Goal: Task Accomplishment & Management: Complete application form

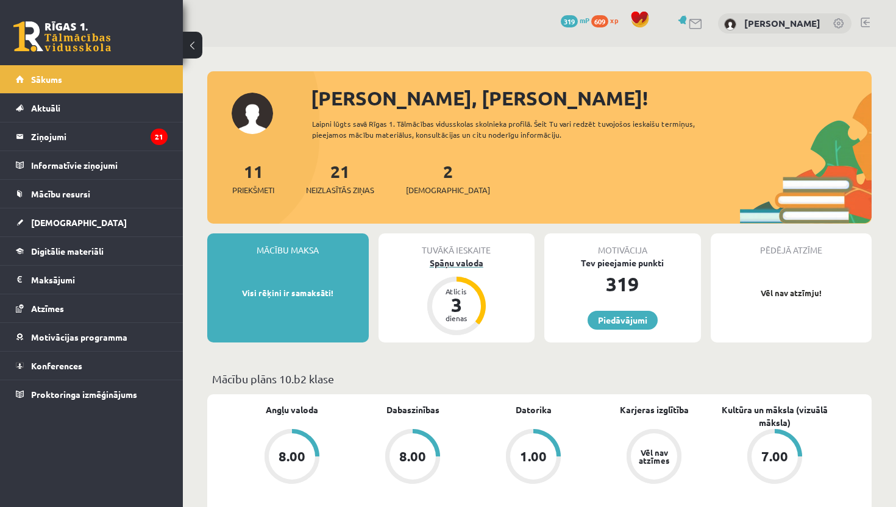
click at [453, 261] on div "Spāņu valoda" at bounding box center [456, 263] width 157 height 13
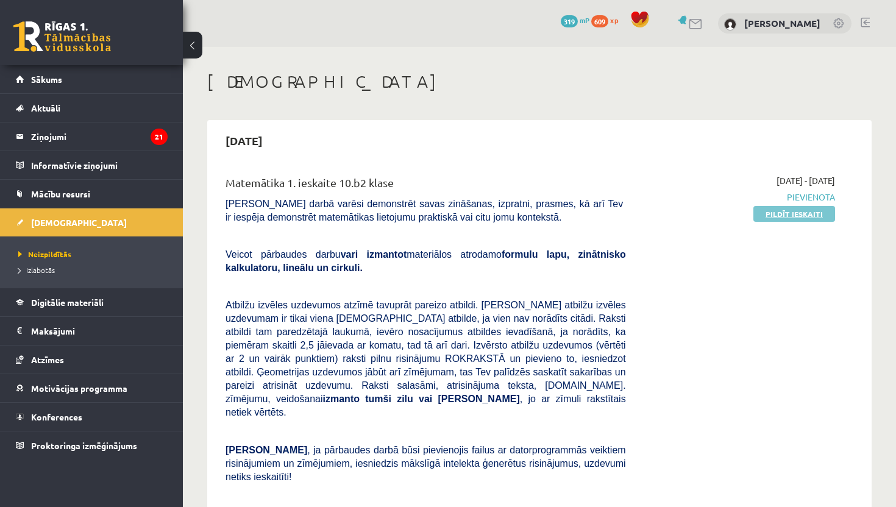
click at [800, 215] on link "Pildīt ieskaiti" at bounding box center [794, 214] width 82 height 16
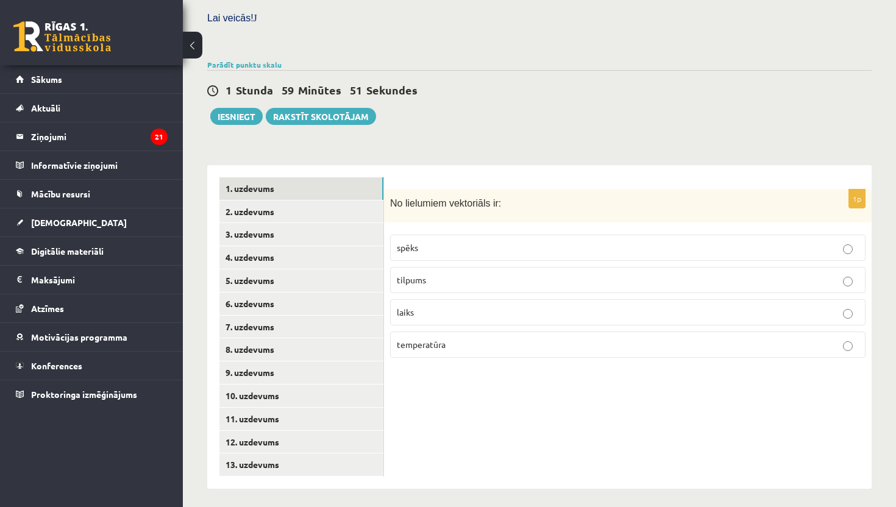
scroll to position [383, 0]
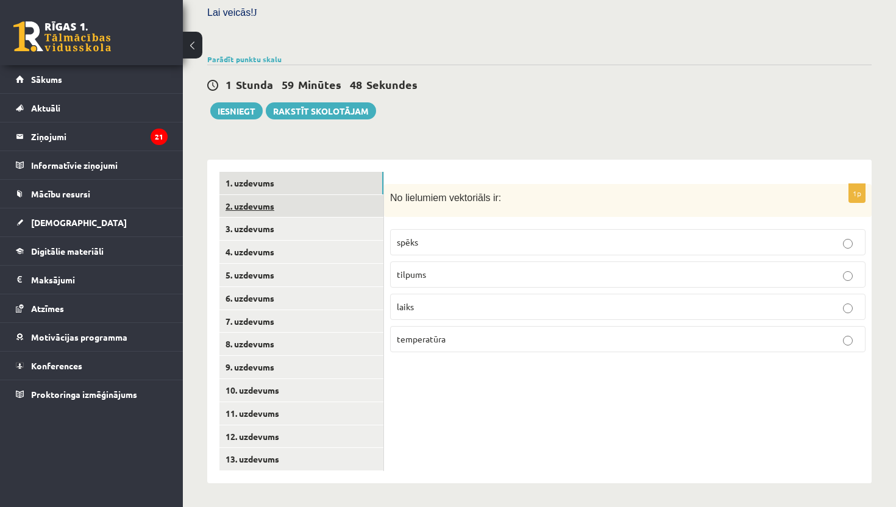
click at [257, 204] on link "2. uzdevums" at bounding box center [301, 206] width 164 height 23
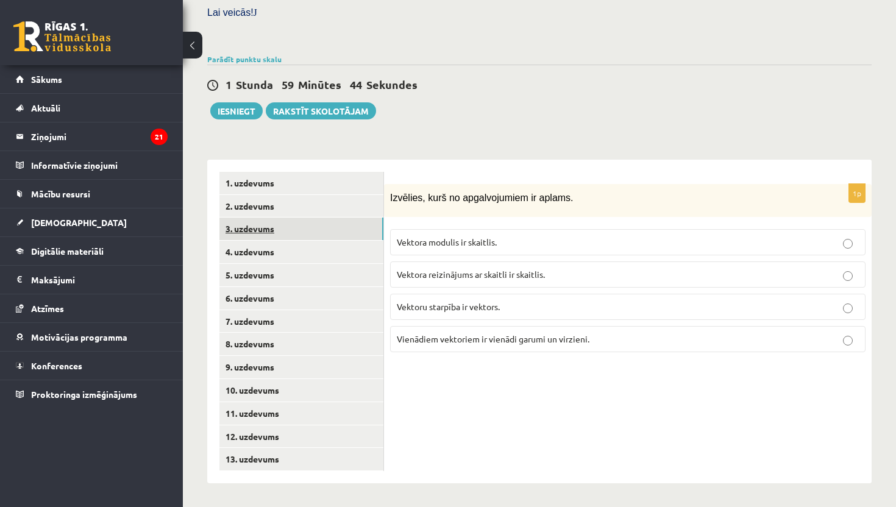
click at [242, 226] on link "3. uzdevums" at bounding box center [301, 229] width 164 height 23
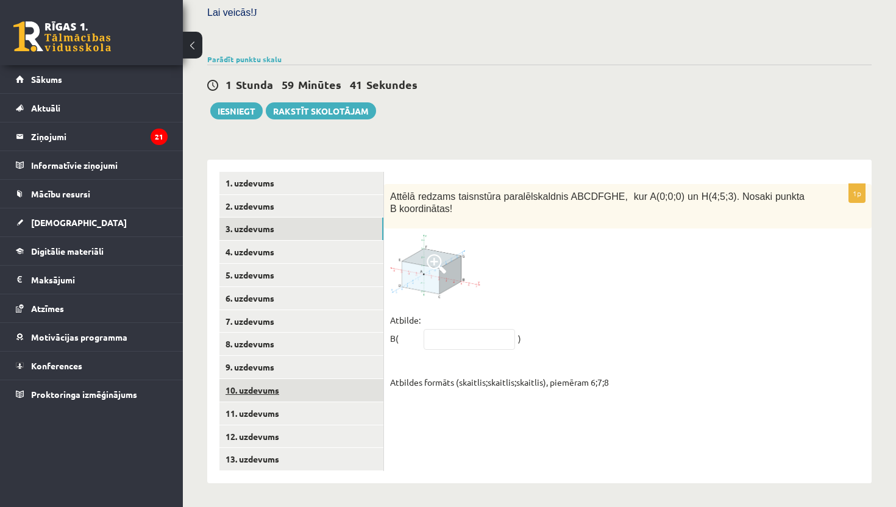
click at [236, 394] on link "10. uzdevums" at bounding box center [301, 390] width 164 height 23
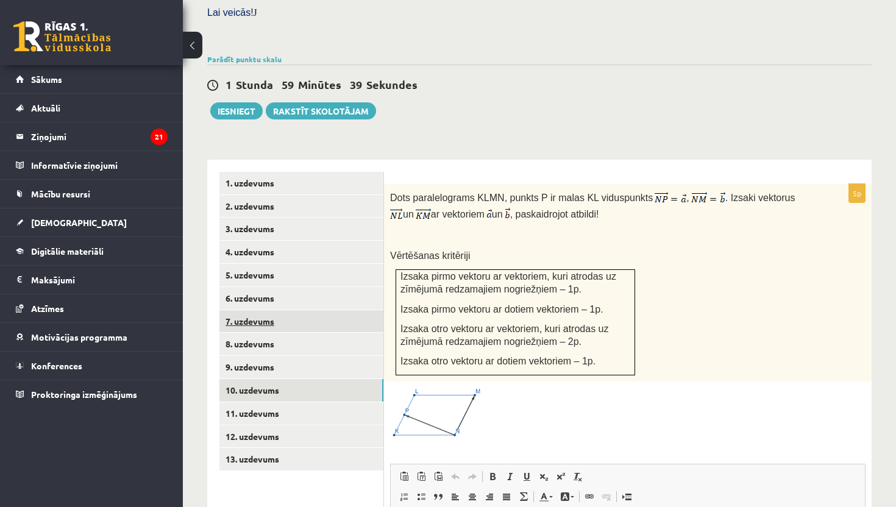
scroll to position [0, 0]
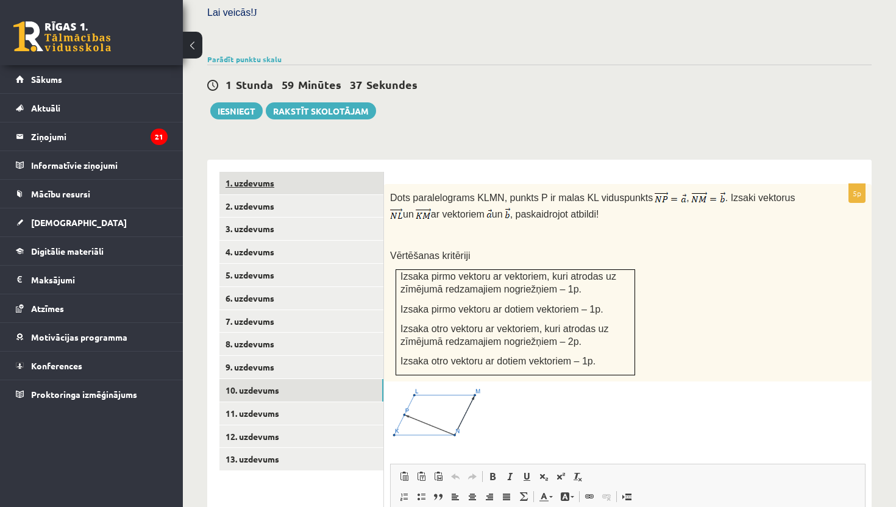
click at [247, 177] on link "1. uzdevums" at bounding box center [301, 183] width 164 height 23
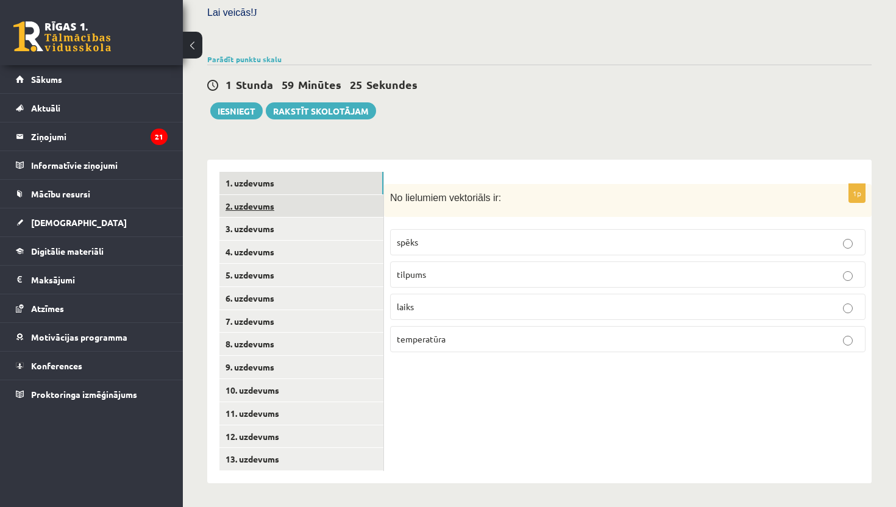
click at [238, 208] on link "2. uzdevums" at bounding box center [301, 206] width 164 height 23
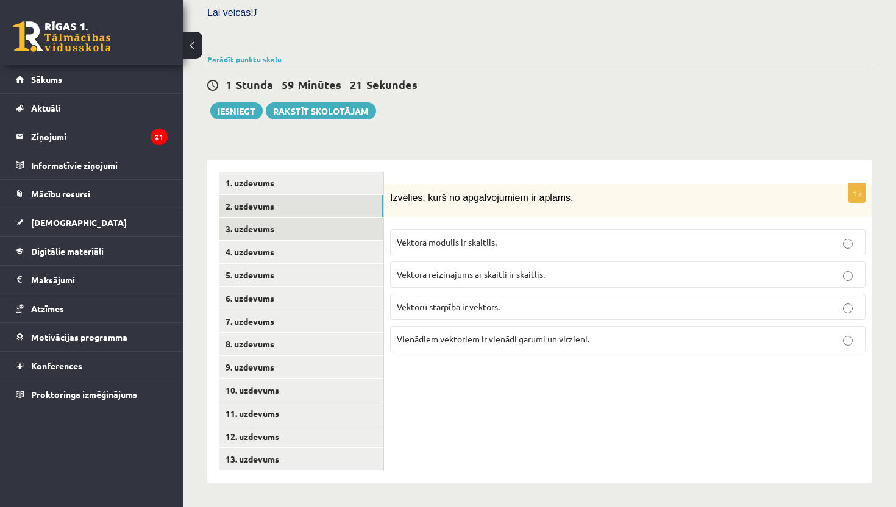
click at [244, 223] on link "3. uzdevums" at bounding box center [301, 229] width 164 height 23
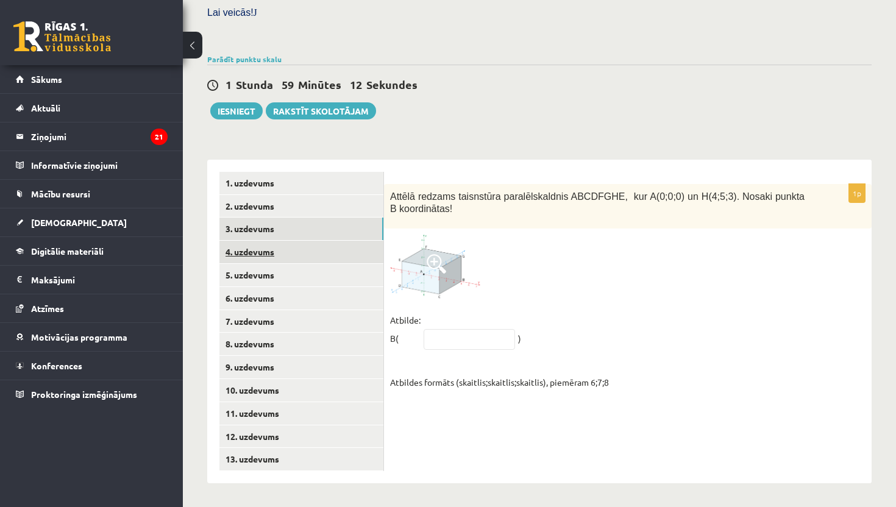
click at [266, 250] on link "4. uzdevums" at bounding box center [301, 252] width 164 height 23
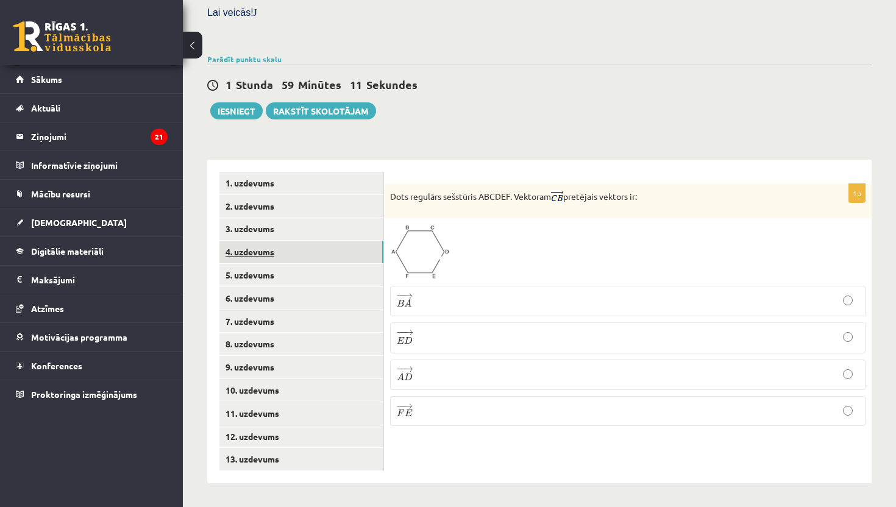
scroll to position [383, 0]
click at [247, 277] on link "5. uzdevums" at bounding box center [301, 274] width 164 height 23
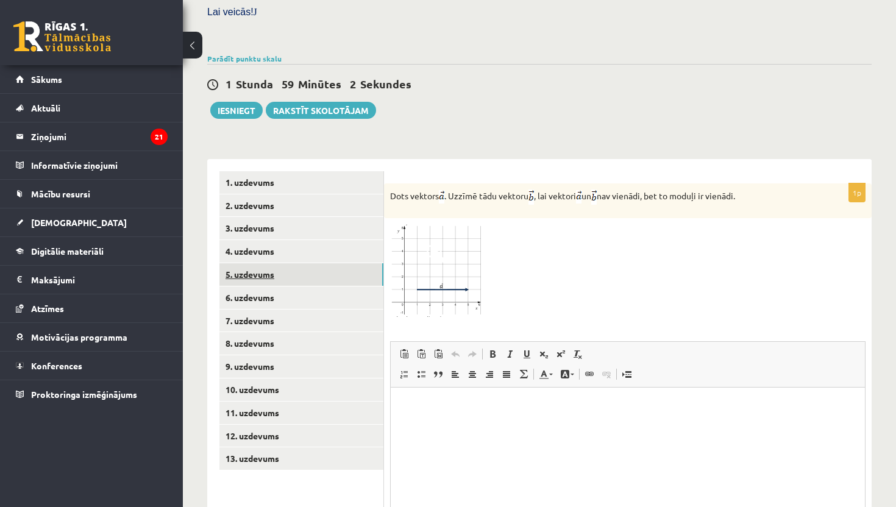
scroll to position [0, 0]
click at [241, 293] on link "6. uzdevums" at bounding box center [301, 297] width 164 height 23
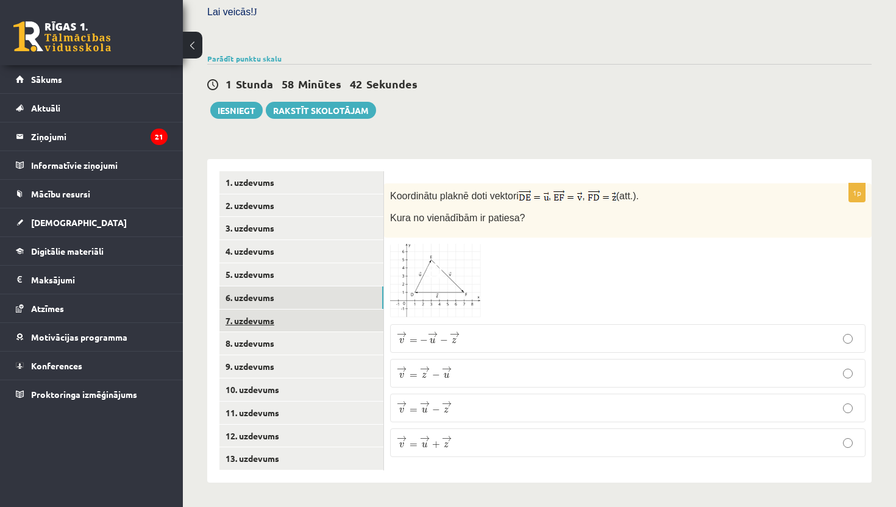
click at [241, 321] on link "7. uzdevums" at bounding box center [301, 321] width 164 height 23
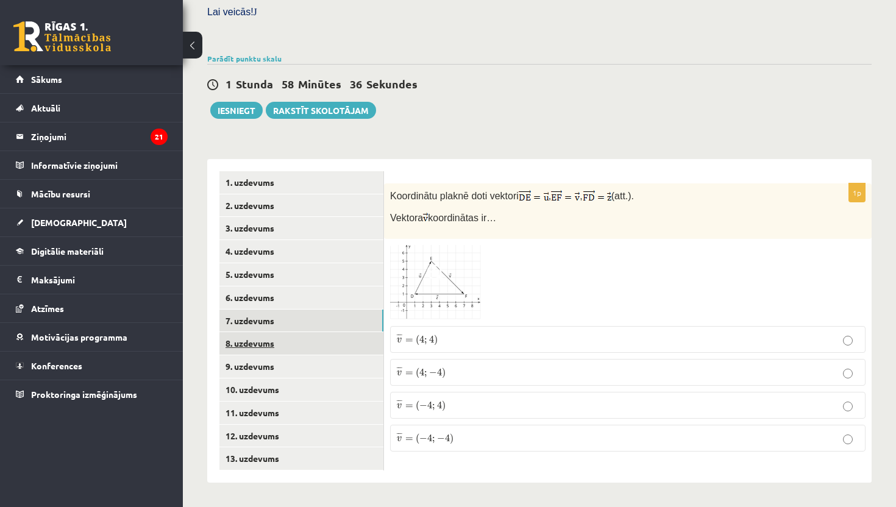
click at [242, 339] on link "8. uzdevums" at bounding box center [301, 343] width 164 height 23
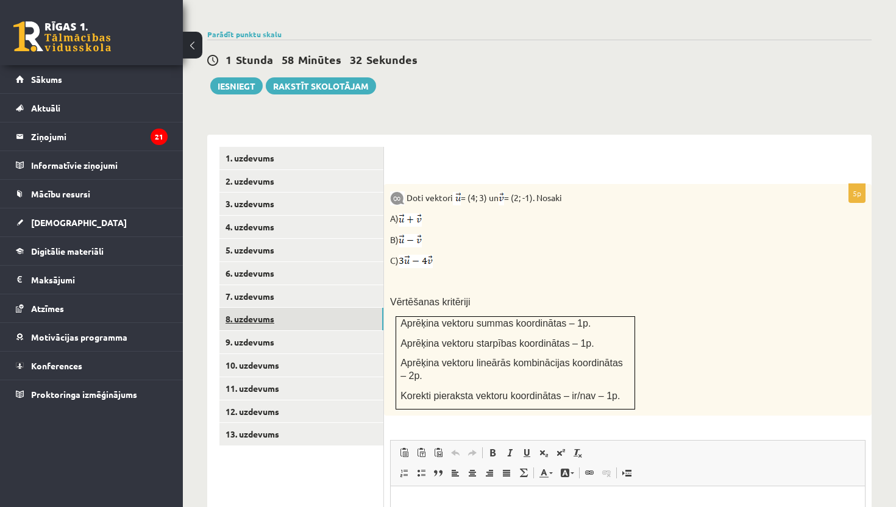
scroll to position [432, 0]
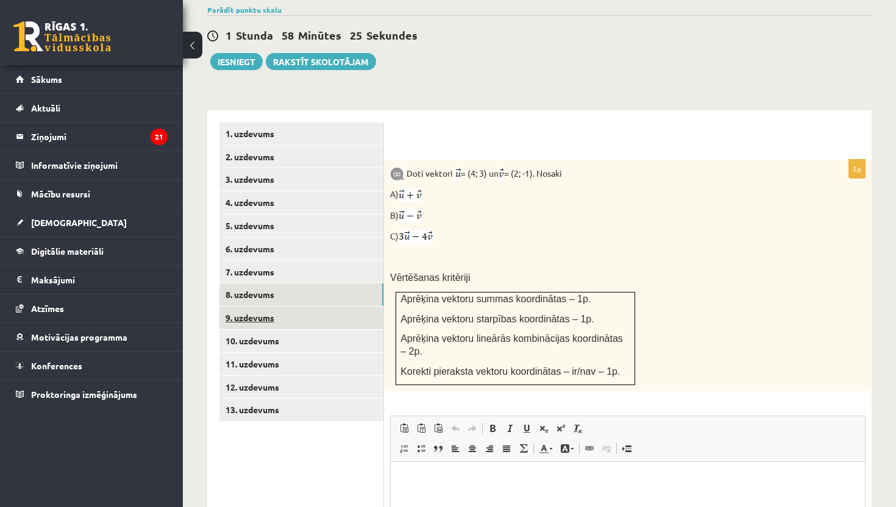
click at [240, 324] on link "9. uzdevums" at bounding box center [301, 318] width 164 height 23
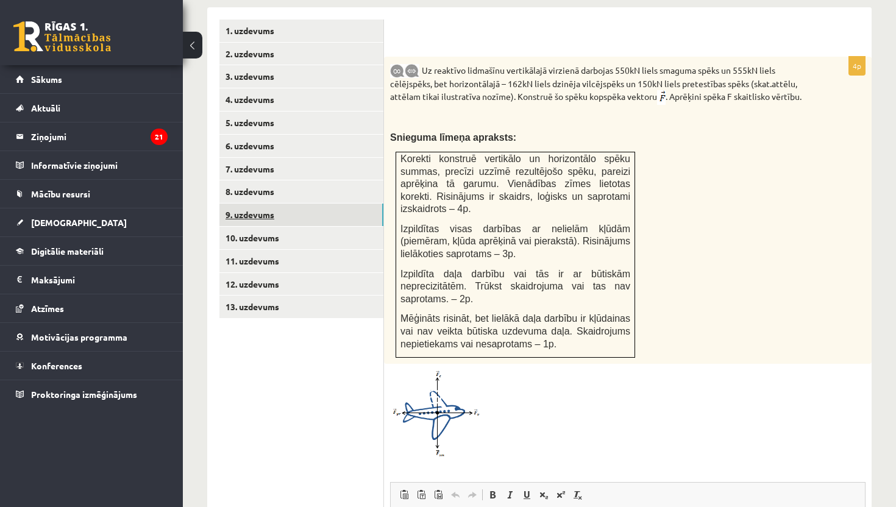
scroll to position [554, 0]
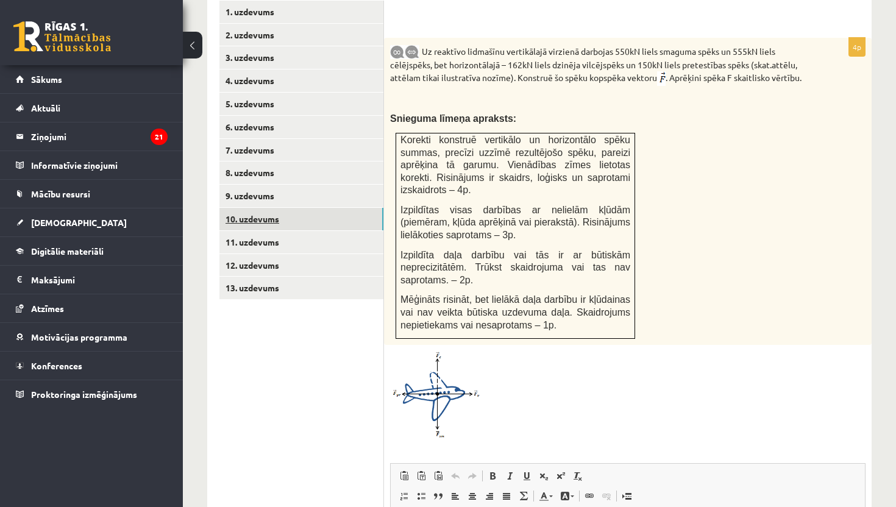
click at [244, 225] on link "10. uzdevums" at bounding box center [301, 219] width 164 height 23
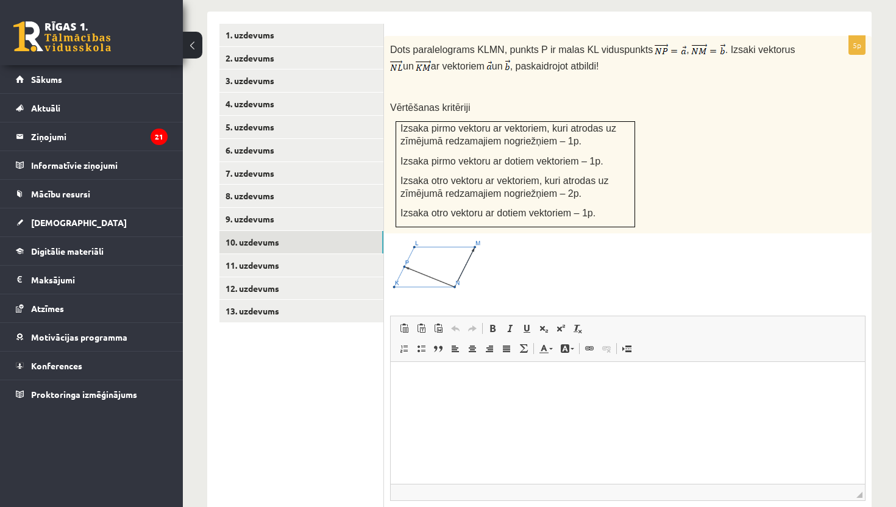
scroll to position [530, 0]
click at [243, 263] on link "11. uzdevums" at bounding box center [301, 266] width 164 height 23
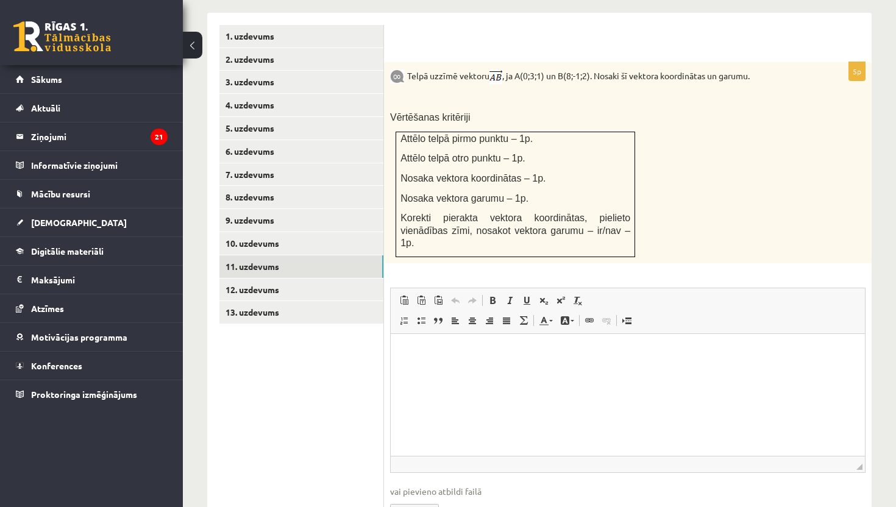
scroll to position [0, 0]
click at [260, 291] on link "12. uzdevums" at bounding box center [301, 290] width 164 height 23
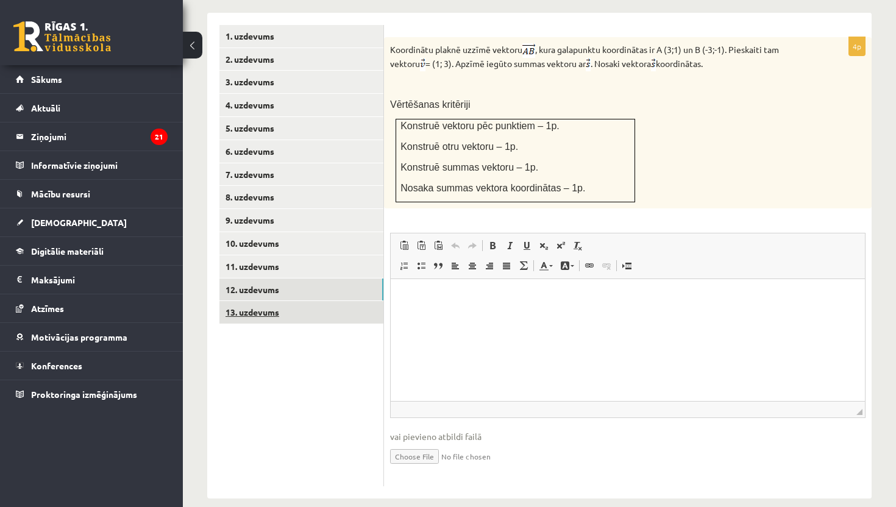
click at [238, 310] on link "13. uzdevums" at bounding box center [301, 312] width 164 height 23
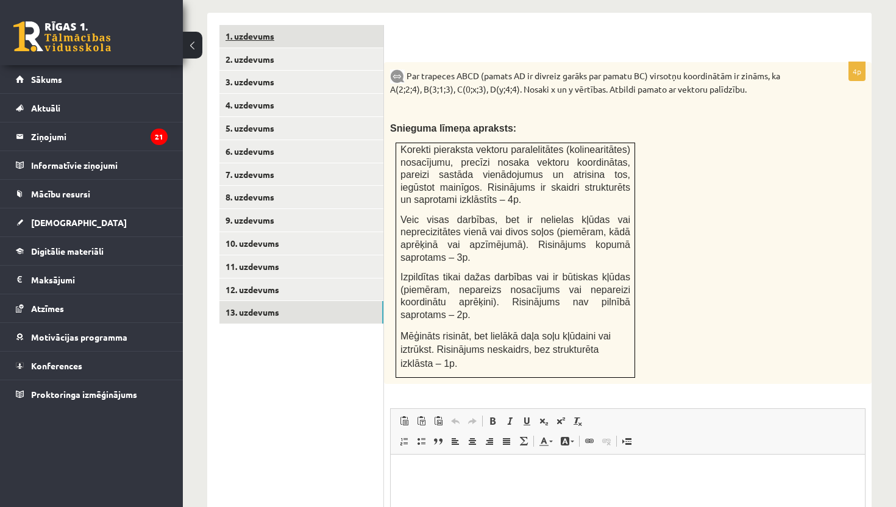
click at [253, 39] on link "1. uzdevums" at bounding box center [301, 36] width 164 height 23
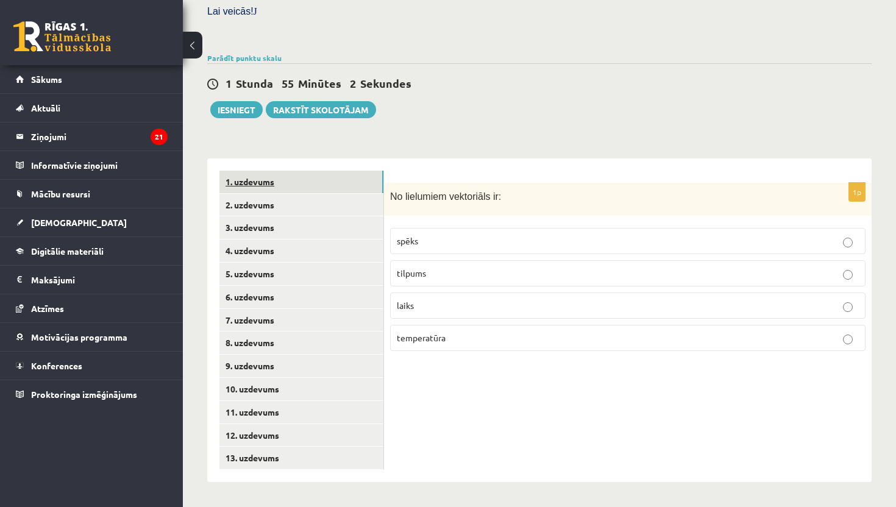
scroll to position [383, 0]
click at [435, 235] on p "spēks" at bounding box center [628, 241] width 462 height 13
click at [675, 245] on p "spēks" at bounding box center [628, 241] width 462 height 13
click at [270, 208] on link "2. uzdevums" at bounding box center [301, 205] width 164 height 23
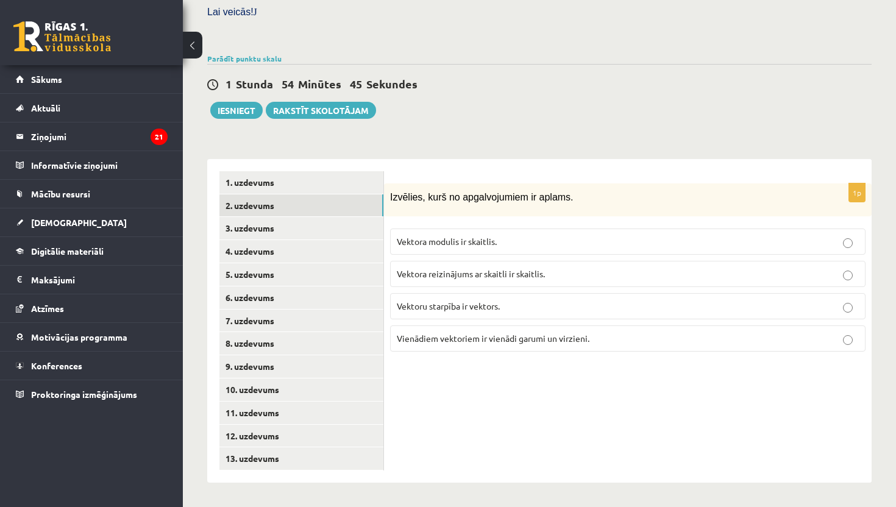
click at [482, 274] on span "Vektora reizinājums ar skaitli ir skaitlis." at bounding box center [471, 273] width 148 height 11
click at [270, 227] on link "3. uzdevums" at bounding box center [301, 228] width 164 height 23
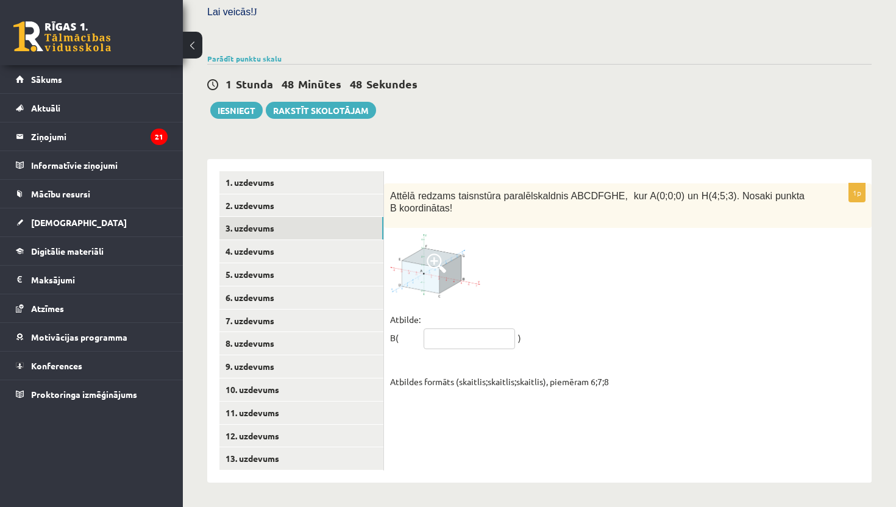
click at [437, 333] on input "text" at bounding box center [469, 339] width 91 height 21
type input "*****"
click at [253, 206] on link "2. uzdevums" at bounding box center [301, 205] width 164 height 23
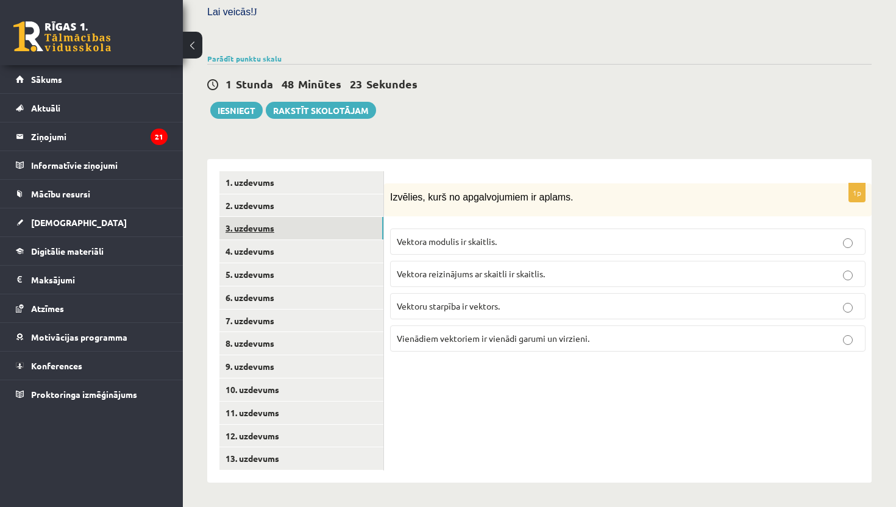
click at [249, 224] on link "3. uzdevums" at bounding box center [301, 228] width 164 height 23
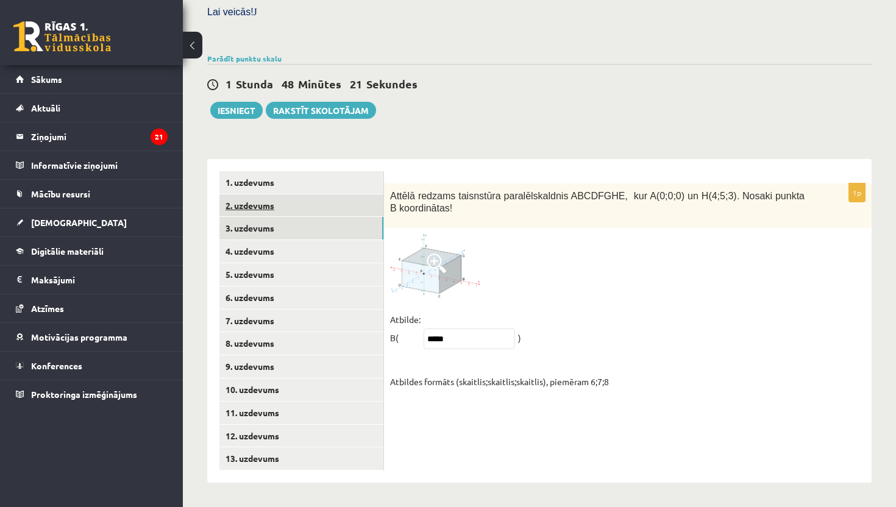
click at [249, 205] on link "2. uzdevums" at bounding box center [301, 205] width 164 height 23
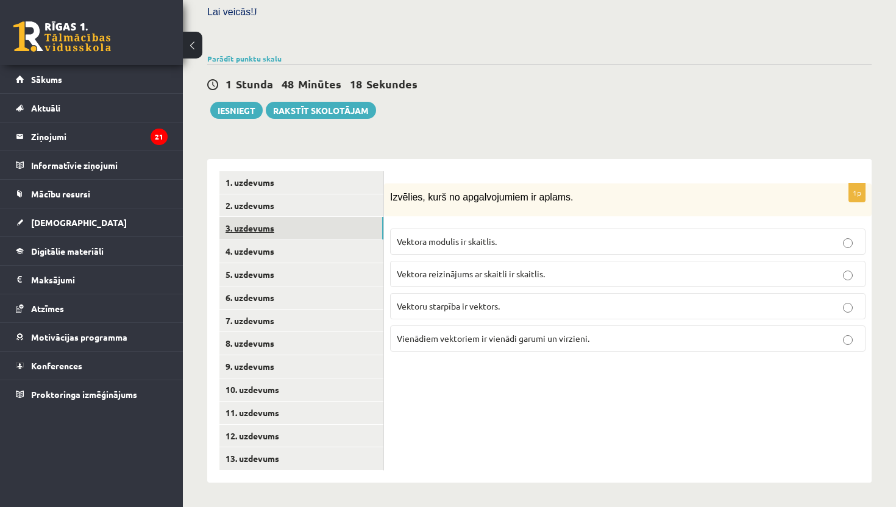
click at [244, 227] on link "3. uzdevums" at bounding box center [301, 228] width 164 height 23
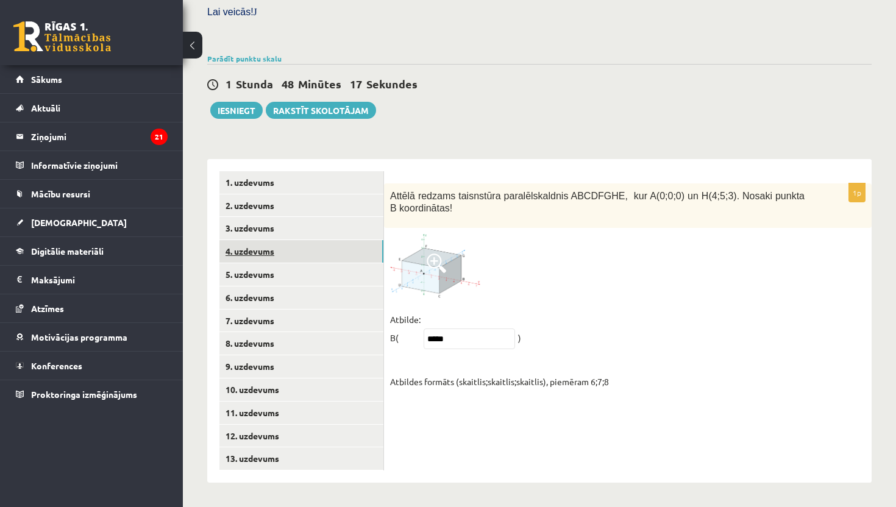
click at [241, 247] on link "4. uzdevums" at bounding box center [301, 251] width 164 height 23
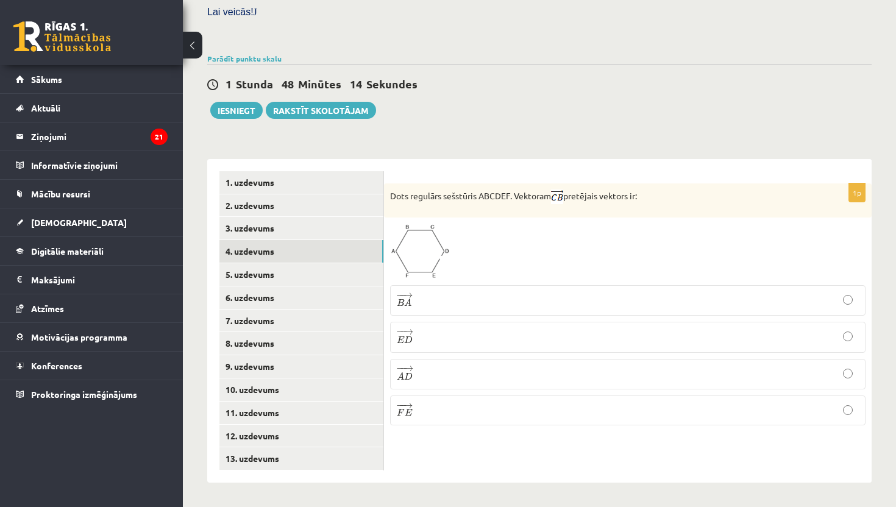
click at [427, 337] on p "− − → E D E D →" at bounding box center [628, 337] width 462 height 17
click at [260, 277] on link "5. uzdevums" at bounding box center [301, 274] width 164 height 23
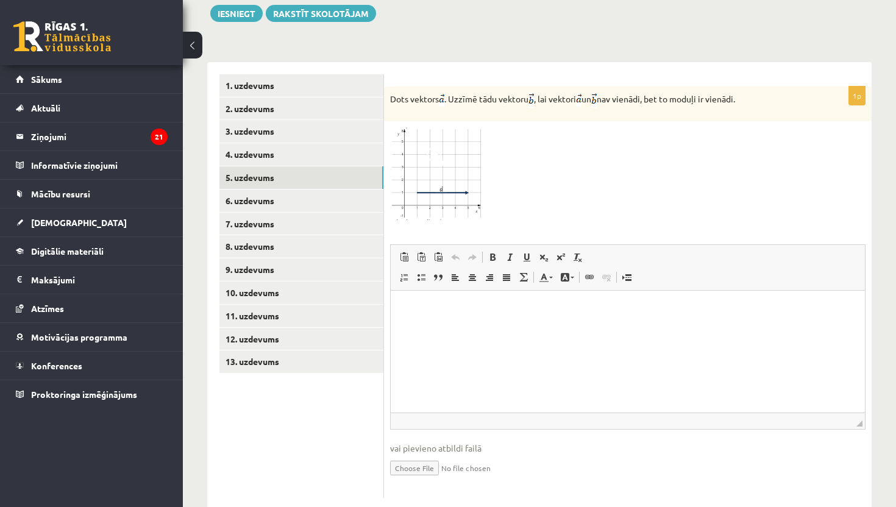
scroll to position [481, 0]
click at [419, 466] on input "file" at bounding box center [627, 466] width 475 height 25
type input "**********"
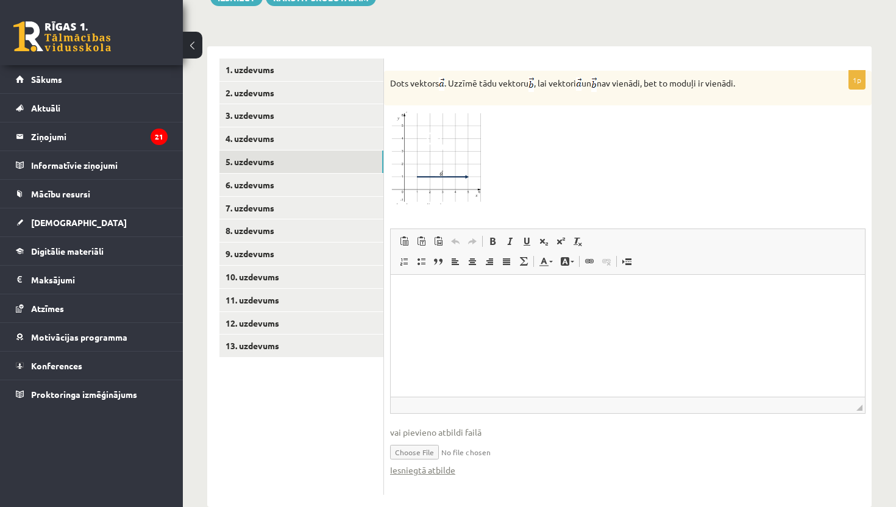
scroll to position [472, 0]
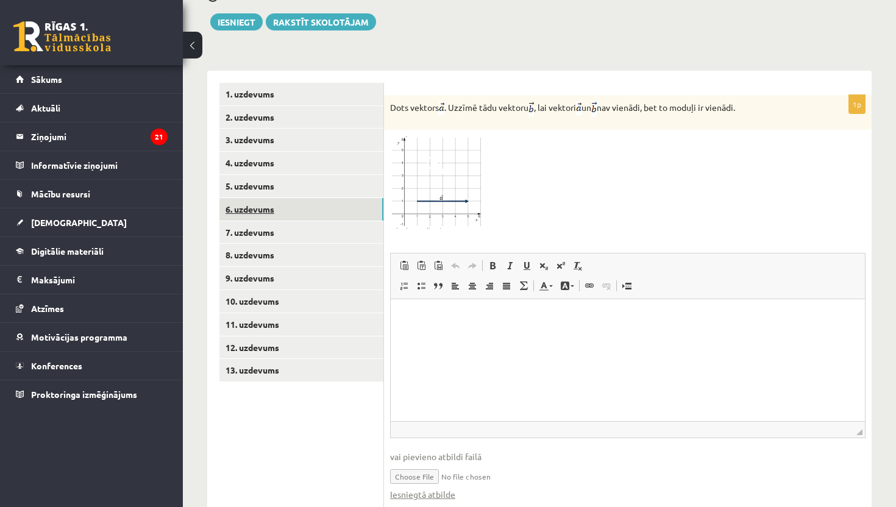
click at [267, 208] on link "6. uzdevums" at bounding box center [301, 209] width 164 height 23
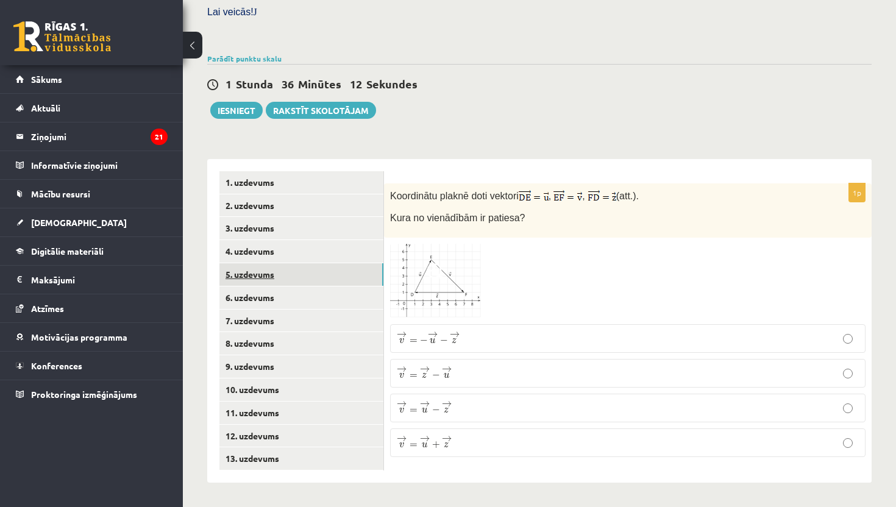
click at [260, 270] on link "5. uzdevums" at bounding box center [301, 274] width 164 height 23
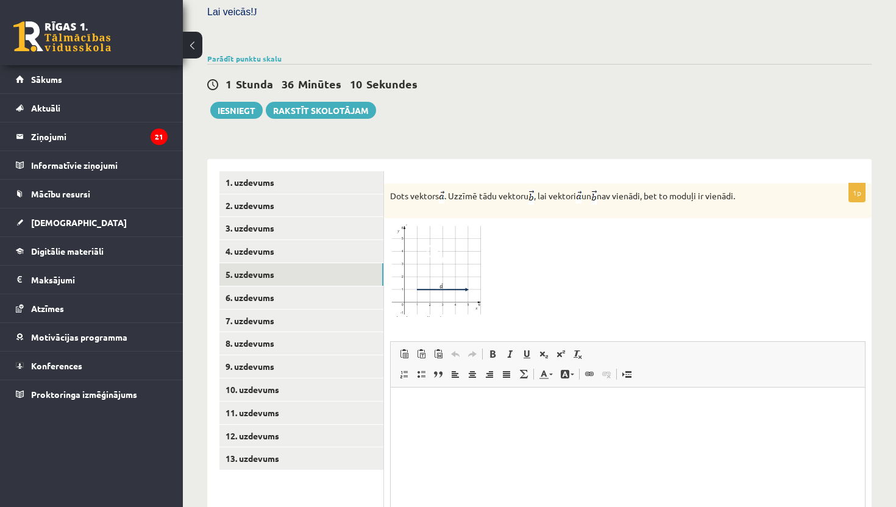
scroll to position [0, 0]
click at [427, 405] on p "Rich Text Editor, wiswyg-editor-user-answer-47433958244060" at bounding box center [628, 406] width 450 height 13
click at [260, 290] on link "6. uzdevums" at bounding box center [301, 297] width 164 height 23
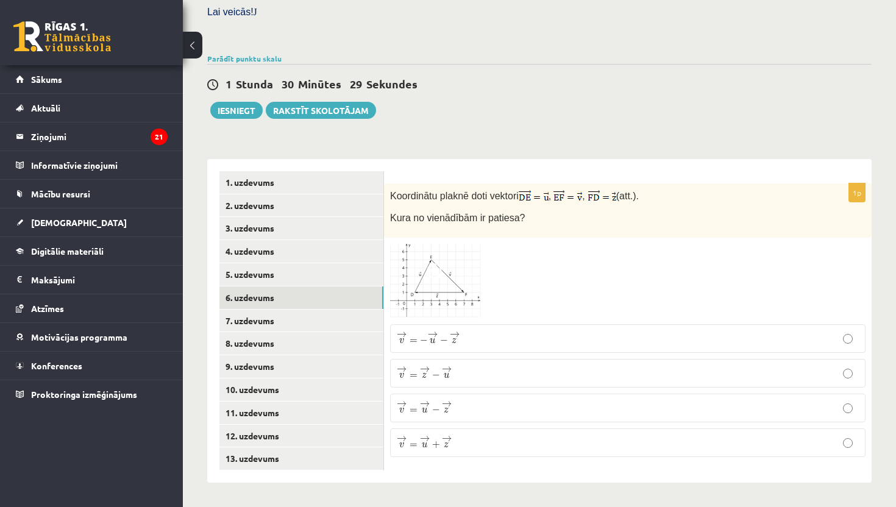
click at [455, 339] on span "z" at bounding box center [454, 340] width 5 height 5
click at [271, 320] on link "7. uzdevums" at bounding box center [301, 321] width 164 height 23
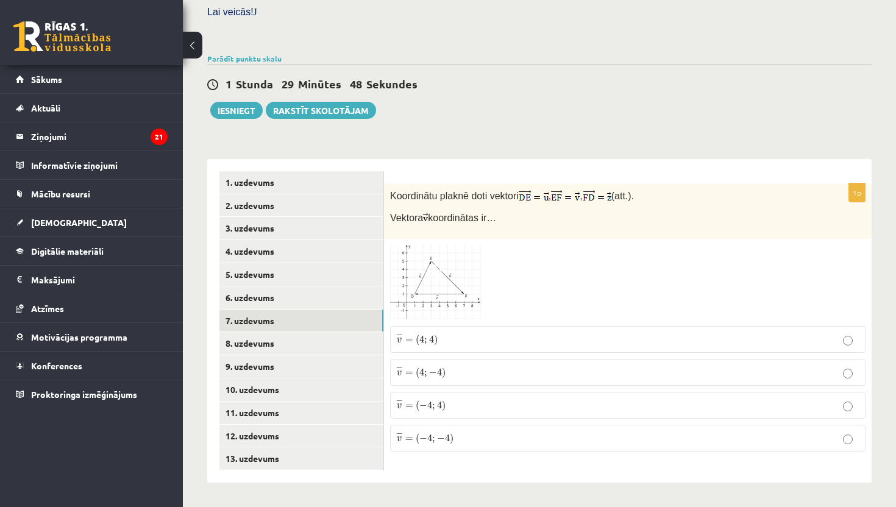
click at [447, 363] on label "¯ ¯ ¯ v = ( 4 ; − 4 ) v ¯ = ( 4 ; − 4 )" at bounding box center [627, 372] width 475 height 27
click at [267, 346] on link "8. uzdevums" at bounding box center [301, 343] width 164 height 23
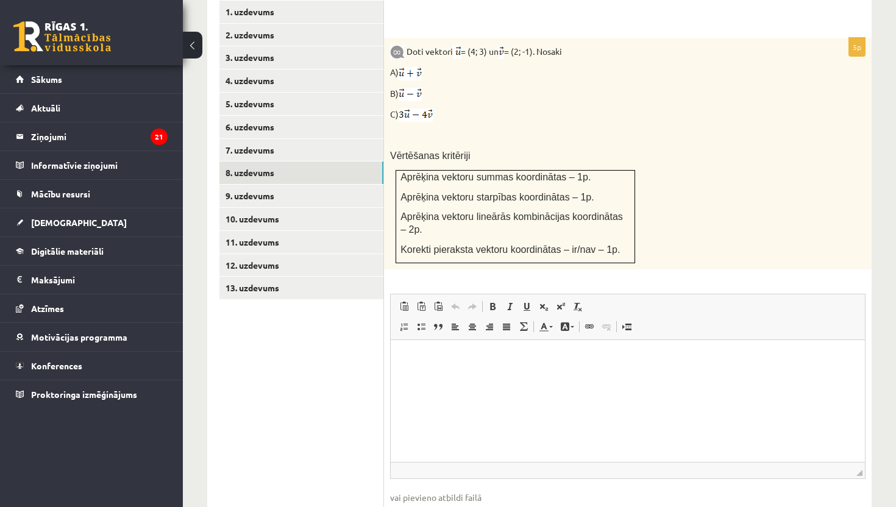
scroll to position [578, 0]
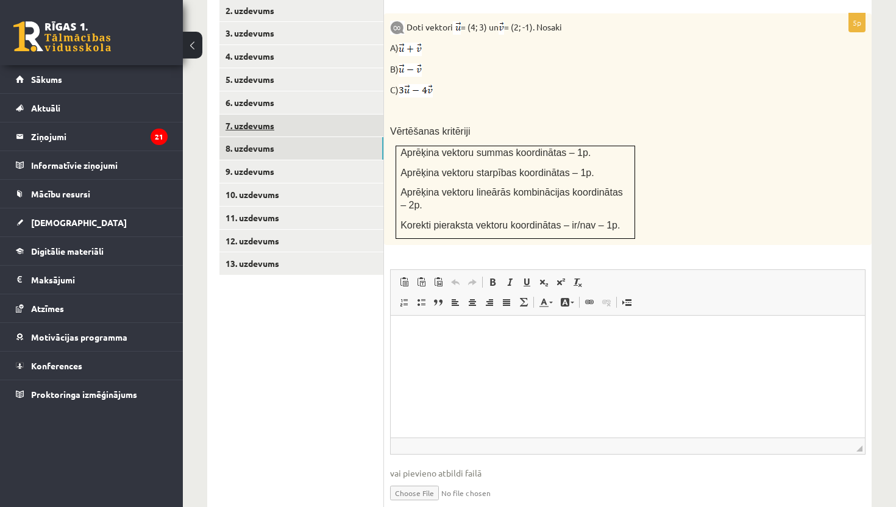
click at [246, 120] on link "7. uzdevums" at bounding box center [301, 126] width 164 height 23
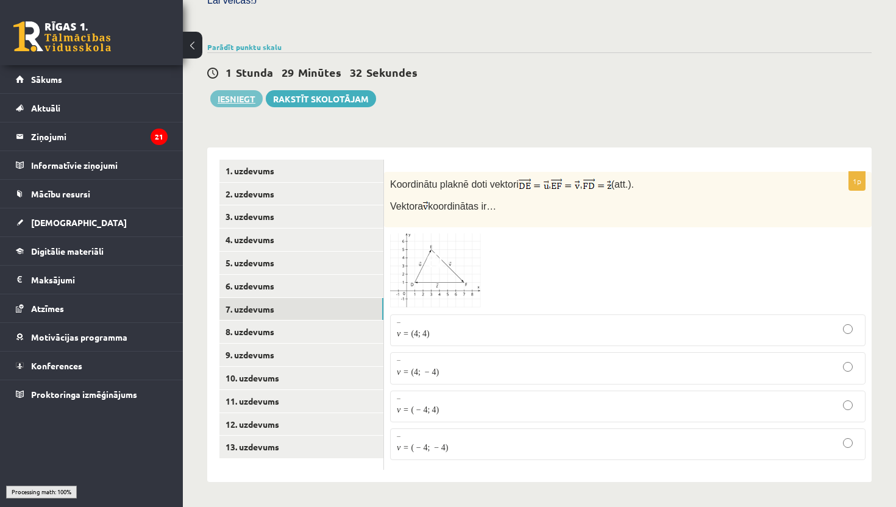
scroll to position [383, 0]
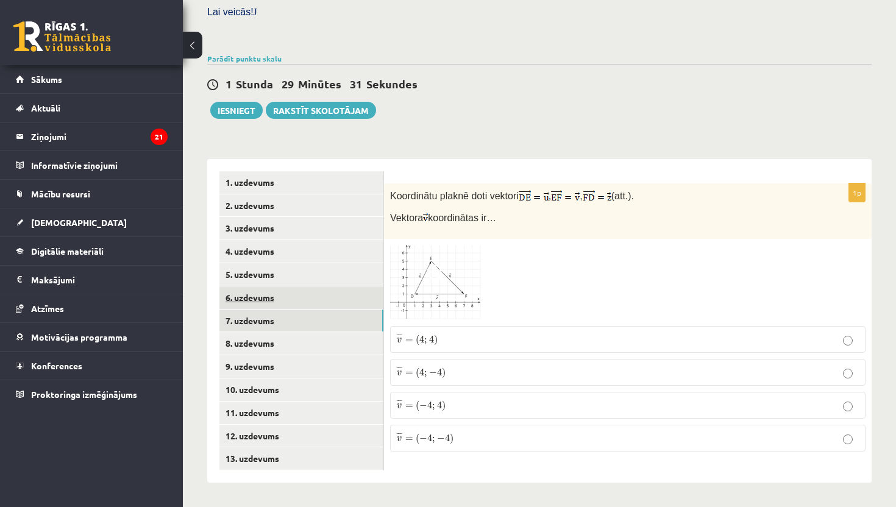
click at [267, 295] on link "6. uzdevums" at bounding box center [301, 297] width 164 height 23
click at [255, 316] on link "7. uzdevums" at bounding box center [301, 321] width 164 height 23
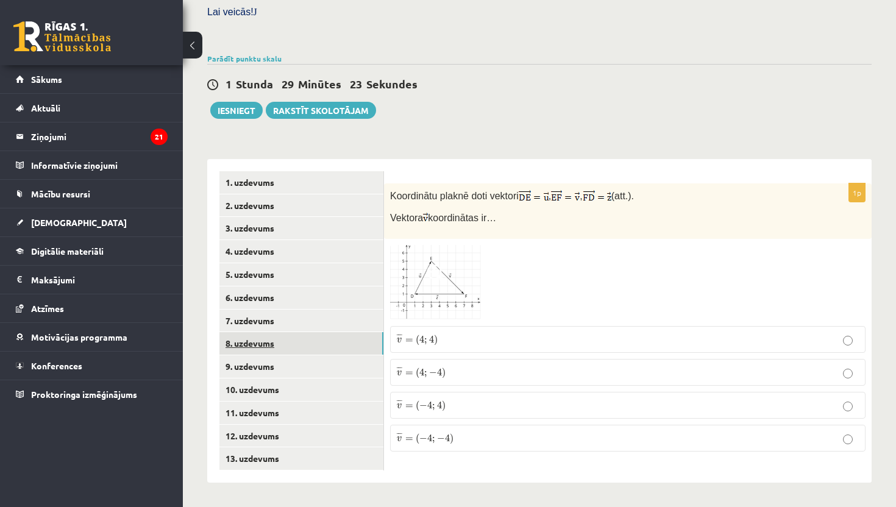
click at [257, 345] on link "8. uzdevums" at bounding box center [301, 343] width 164 height 23
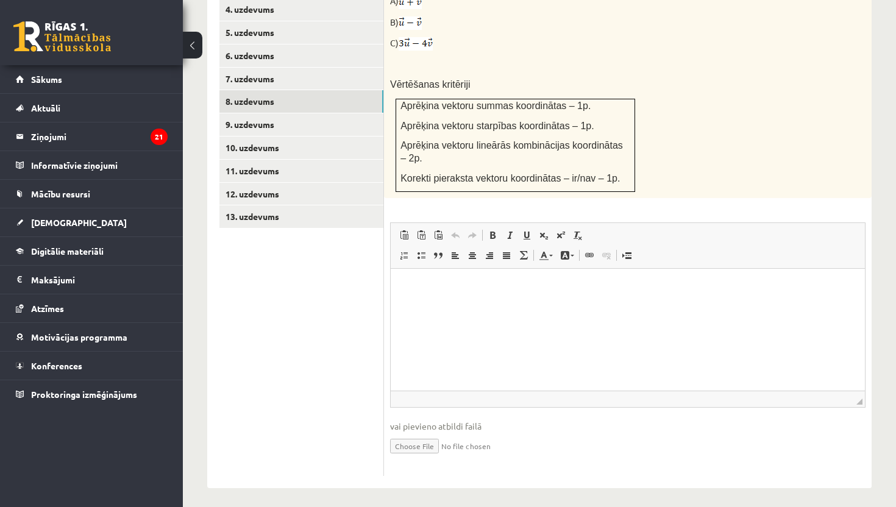
scroll to position [627, 0]
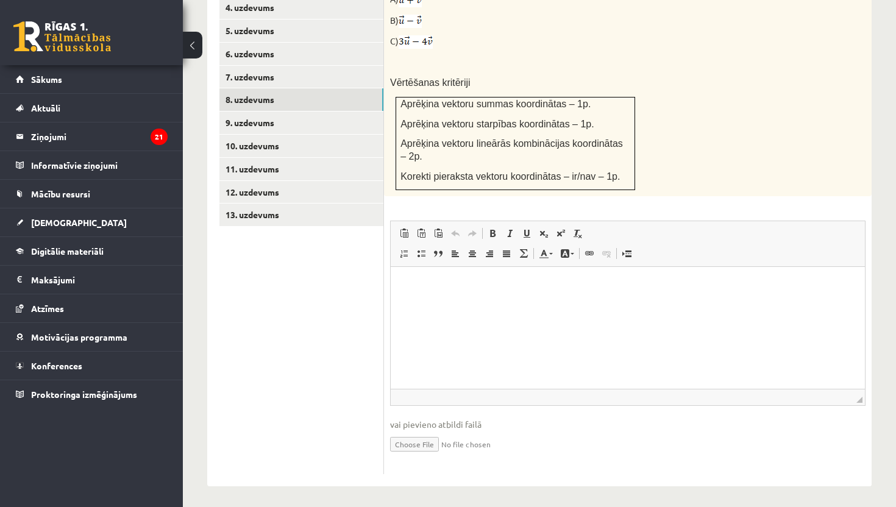
click at [418, 441] on input "file" at bounding box center [627, 443] width 475 height 25
type input "**********"
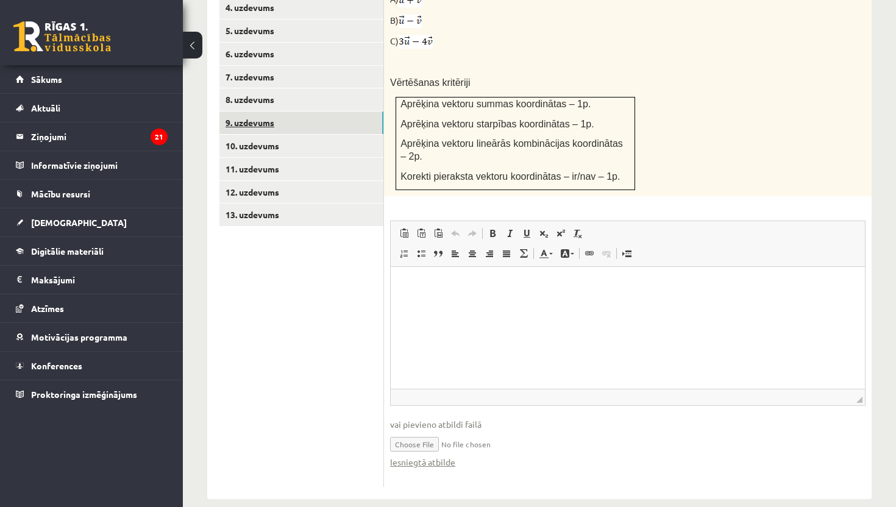
click at [270, 122] on link "9. uzdevums" at bounding box center [301, 123] width 164 height 23
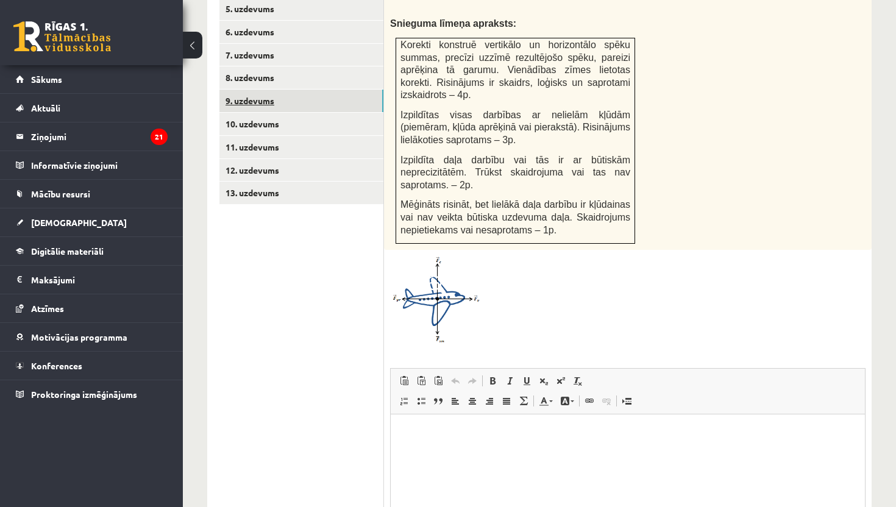
scroll to position [652, 0]
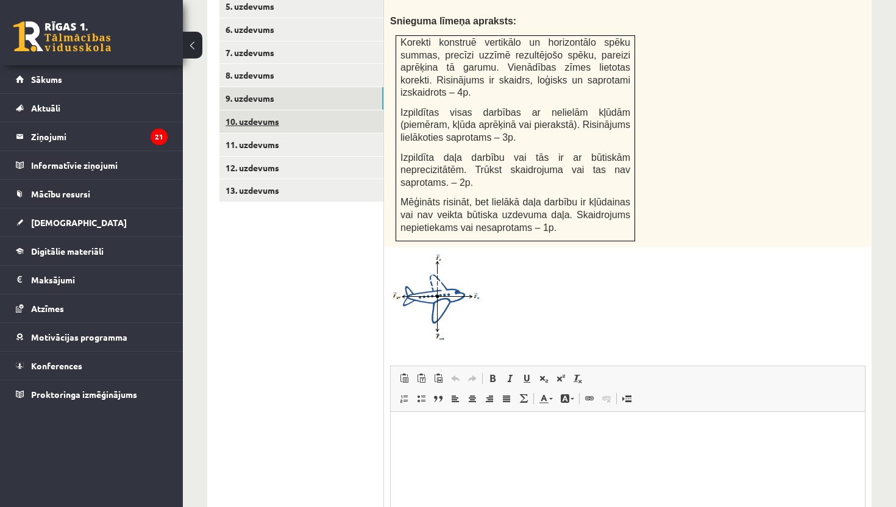
click at [254, 115] on link "10. uzdevums" at bounding box center [301, 121] width 164 height 23
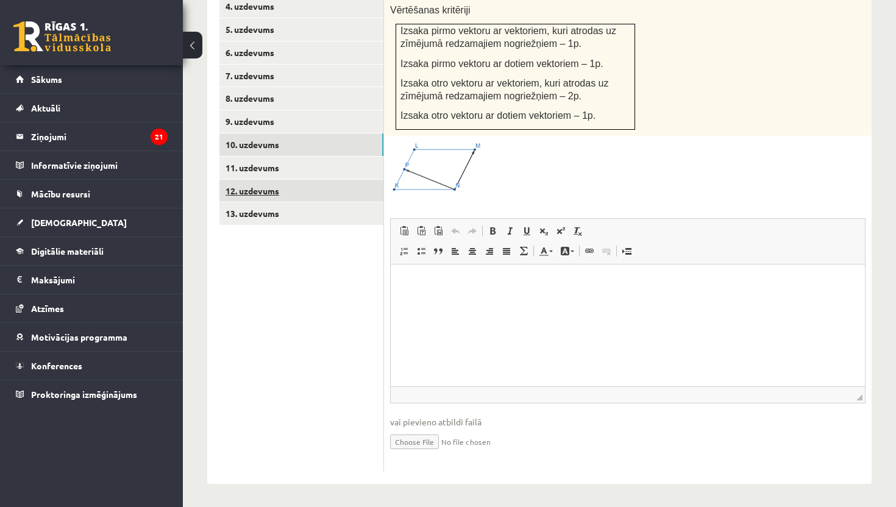
scroll to position [0, 0]
click at [246, 191] on link "12. uzdevums" at bounding box center [301, 191] width 164 height 23
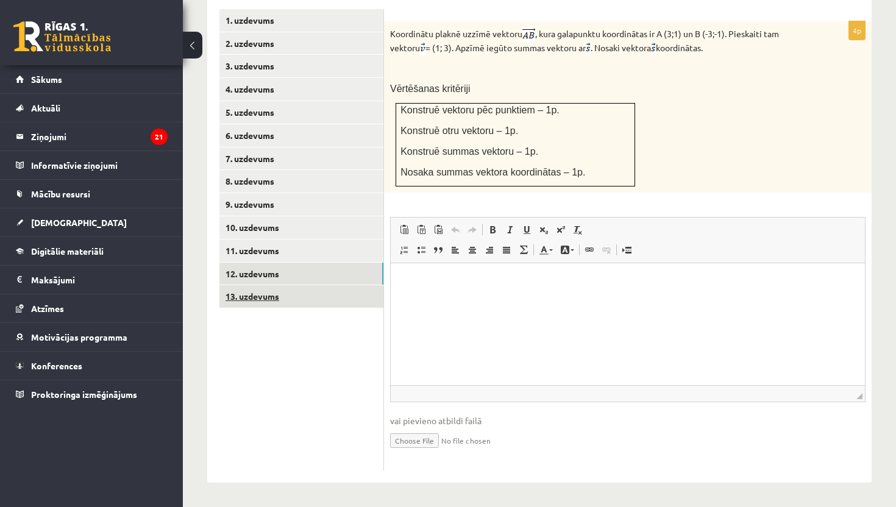
click at [254, 295] on link "13. uzdevums" at bounding box center [301, 296] width 164 height 23
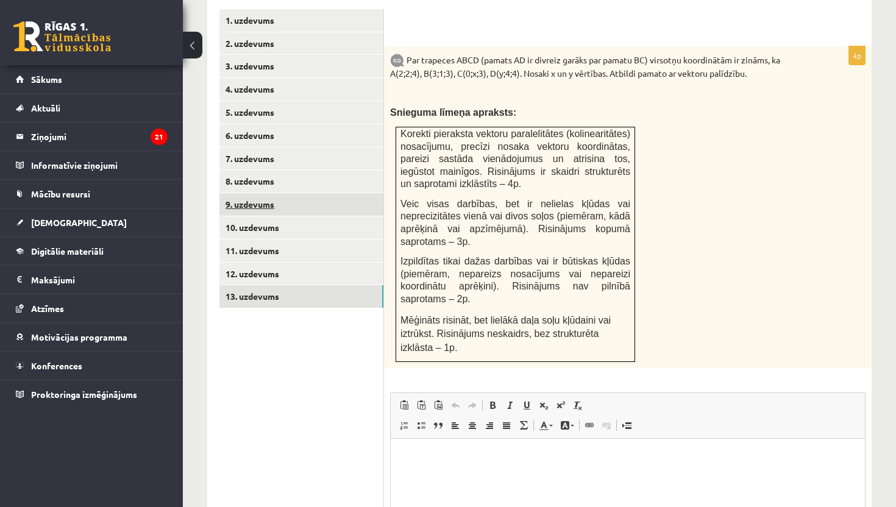
click at [250, 202] on link "9. uzdevums" at bounding box center [301, 204] width 164 height 23
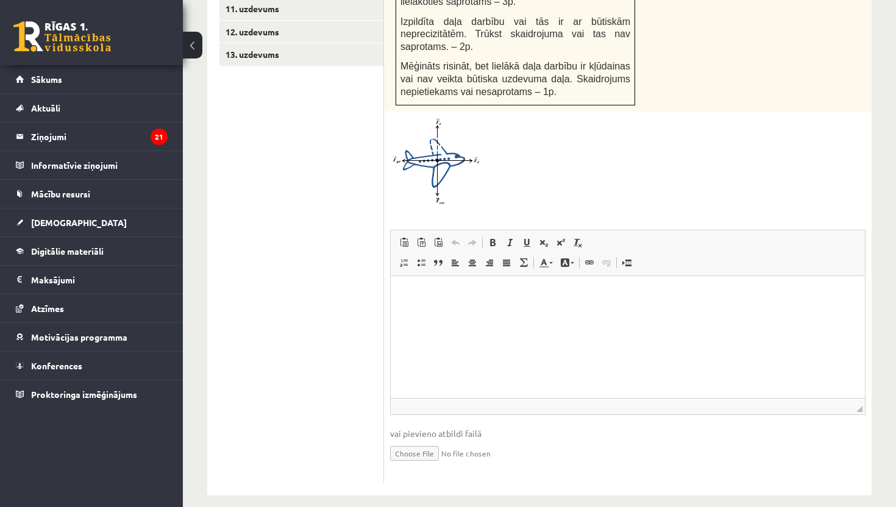
scroll to position [789, 0]
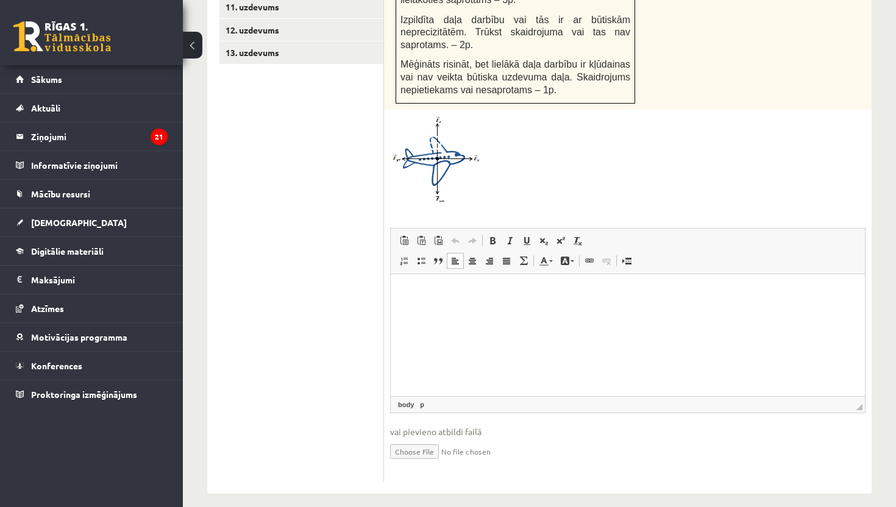
click at [444, 297] on p "Rich Text Editor, wiswyg-editor-user-answer-47433911473760" at bounding box center [628, 292] width 450 height 13
click at [559, 246] on span at bounding box center [561, 241] width 10 height 10
click at [544, 246] on span at bounding box center [544, 241] width 10 height 10
click at [413, 462] on input "file" at bounding box center [627, 450] width 475 height 25
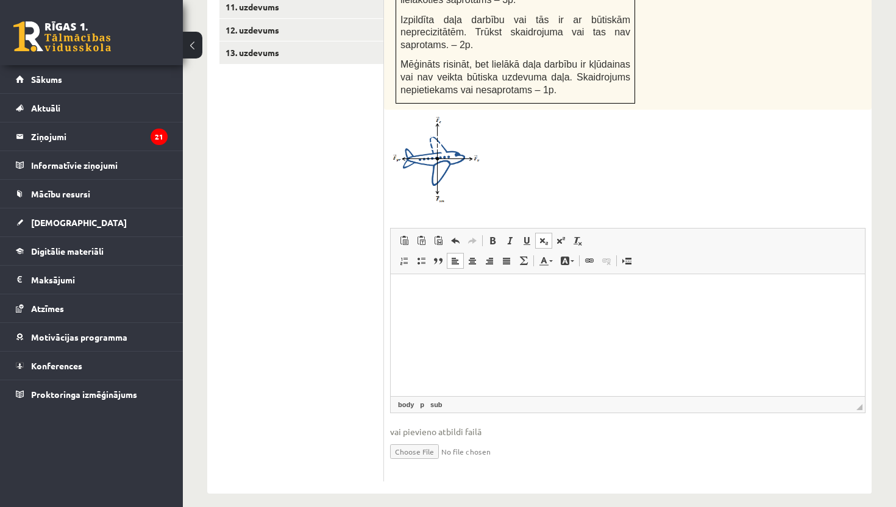
type input "**********"
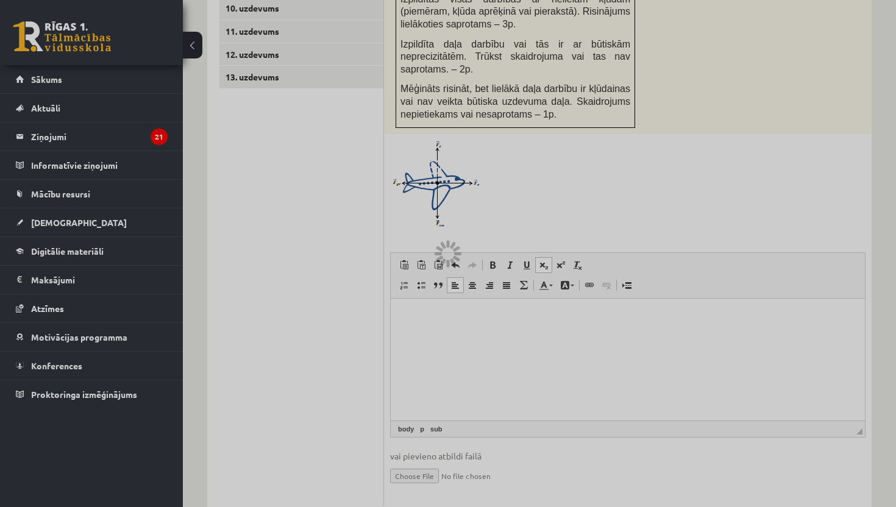
scroll to position [741, 0]
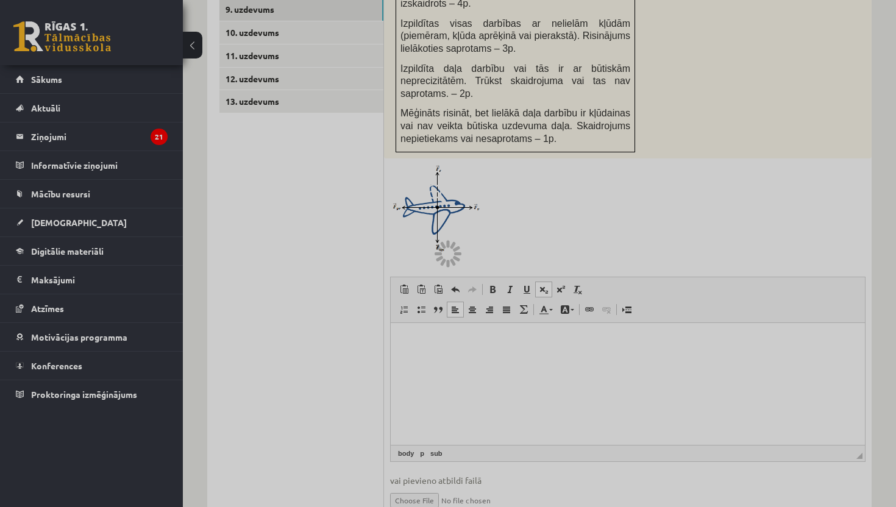
click at [549, 191] on div at bounding box center [448, 253] width 896 height 507
click at [319, 269] on div at bounding box center [448, 253] width 896 height 507
click at [442, 238] on div at bounding box center [448, 253] width 896 height 507
click at [544, 206] on div at bounding box center [448, 253] width 896 height 507
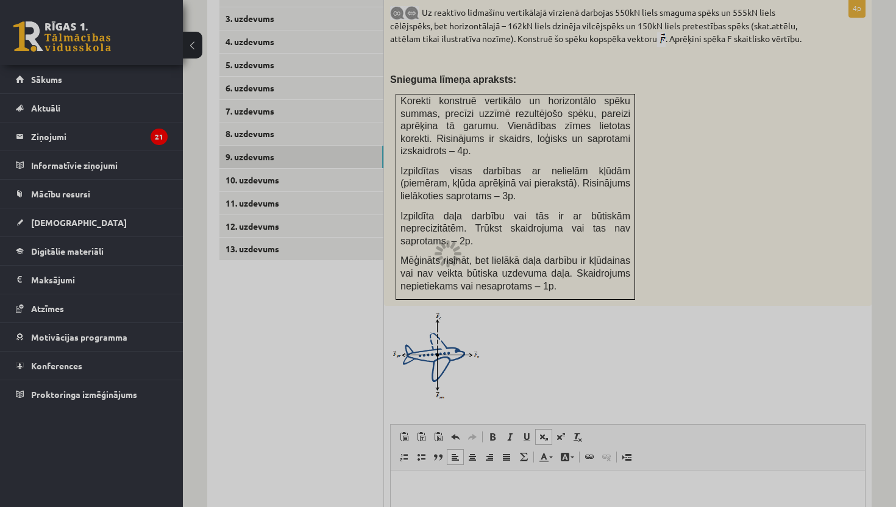
scroll to position [591, 0]
click at [274, 184] on div at bounding box center [448, 253] width 896 height 507
click at [261, 173] on div at bounding box center [448, 253] width 896 height 507
drag, startPoint x: 481, startPoint y: 265, endPoint x: 413, endPoint y: 456, distance: 202.6
click at [413, 456] on div at bounding box center [448, 253] width 896 height 507
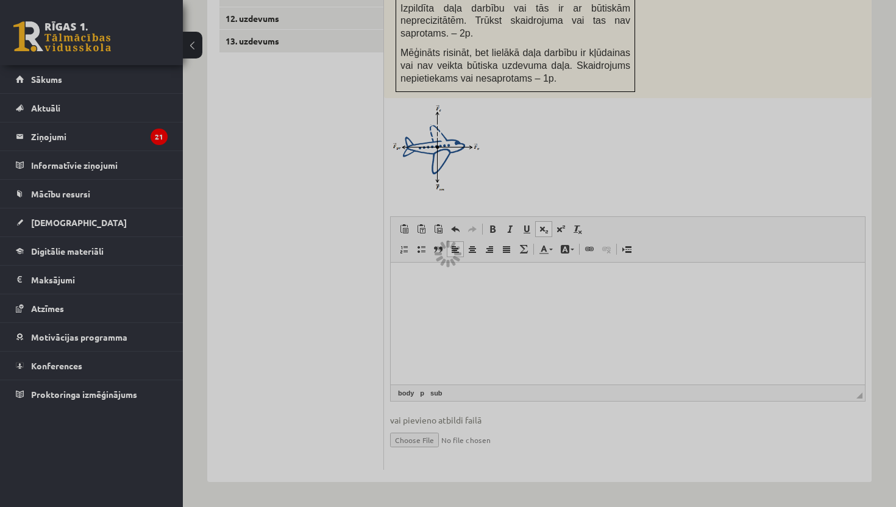
scroll to position [811, 0]
click at [419, 442] on div at bounding box center [448, 253] width 896 height 507
click at [418, 439] on div at bounding box center [448, 253] width 896 height 507
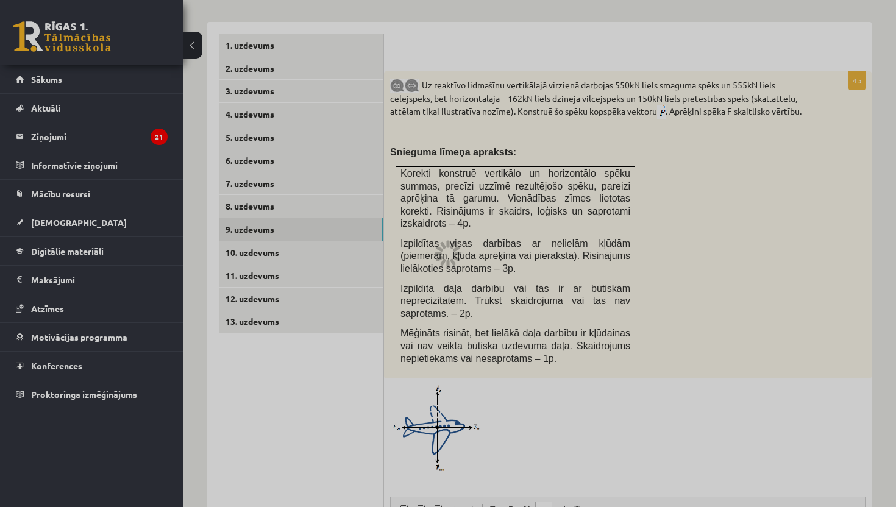
scroll to position [539, 0]
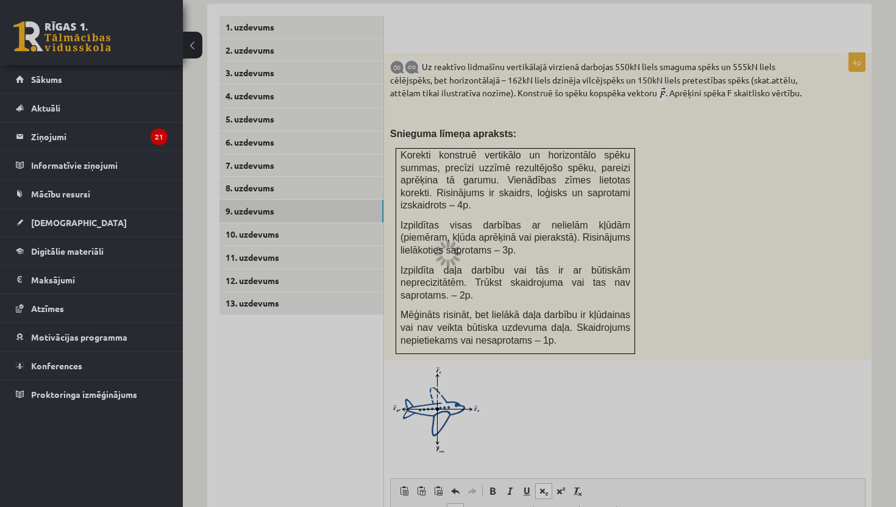
click at [250, 232] on div at bounding box center [448, 253] width 896 height 507
click at [251, 233] on div at bounding box center [448, 253] width 896 height 507
click at [252, 23] on div at bounding box center [448, 253] width 896 height 507
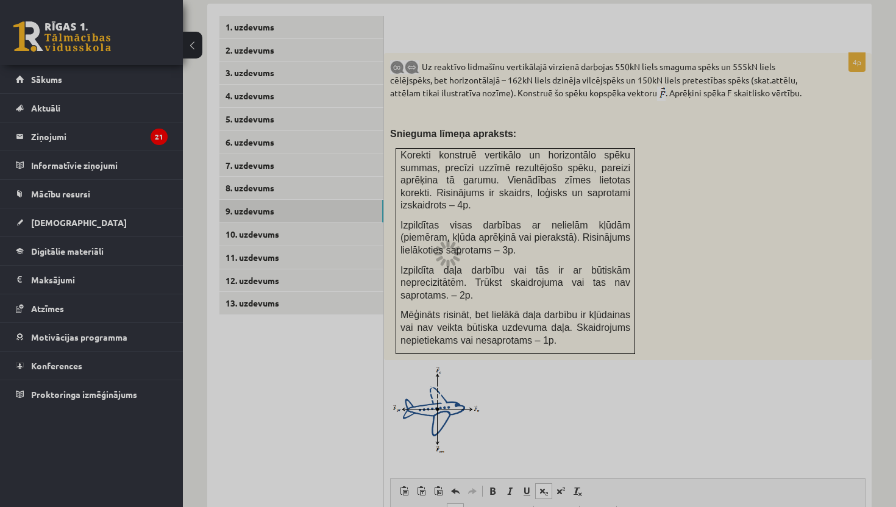
click at [252, 23] on div at bounding box center [448, 253] width 896 height 507
click at [252, 24] on div at bounding box center [448, 253] width 896 height 507
drag, startPoint x: 247, startPoint y: 230, endPoint x: 482, endPoint y: 221, distance: 235.4
click at [482, 221] on div at bounding box center [448, 253] width 896 height 507
click at [483, 223] on div at bounding box center [448, 253] width 896 height 507
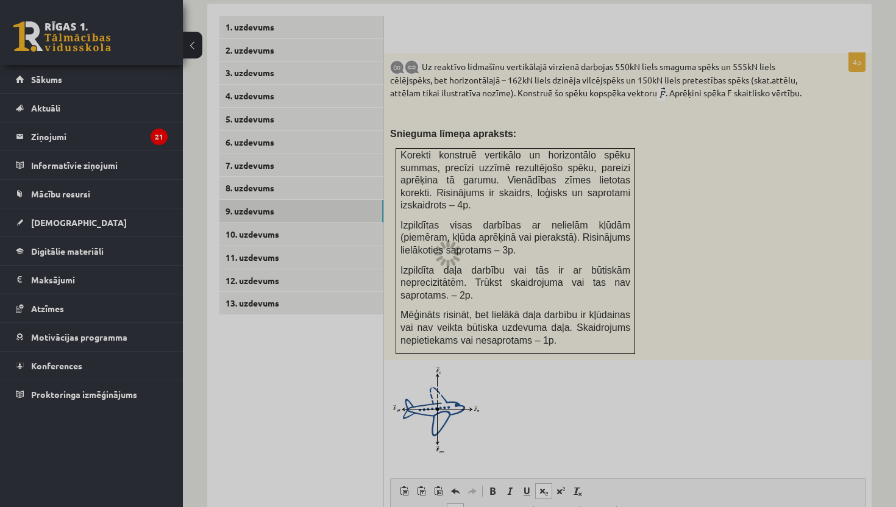
click at [483, 223] on div at bounding box center [448, 253] width 896 height 507
click at [483, 224] on div at bounding box center [448, 253] width 896 height 507
click at [244, 39] on div at bounding box center [448, 253] width 896 height 507
click at [74, 84] on div at bounding box center [448, 253] width 896 height 507
click at [72, 84] on div at bounding box center [448, 253] width 896 height 507
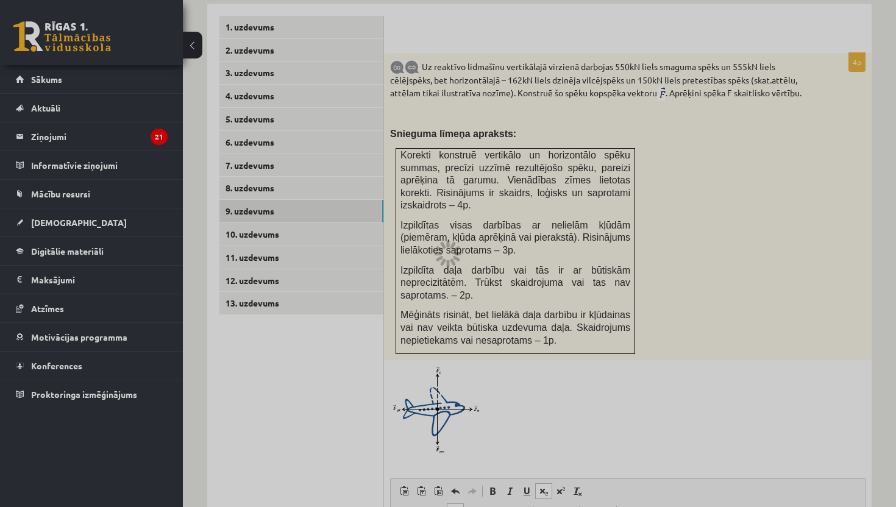
click at [66, 82] on div at bounding box center [448, 253] width 896 height 507
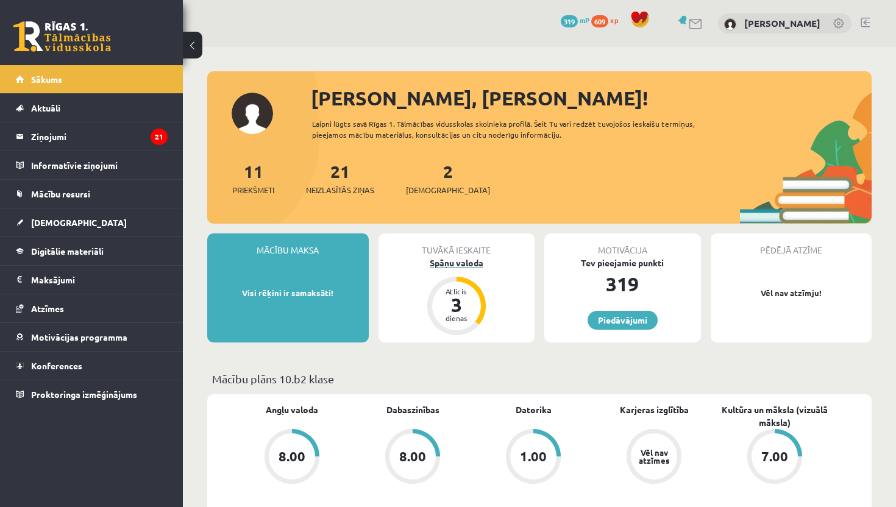
click at [420, 263] on div "Spāņu valoda" at bounding box center [456, 263] width 157 height 13
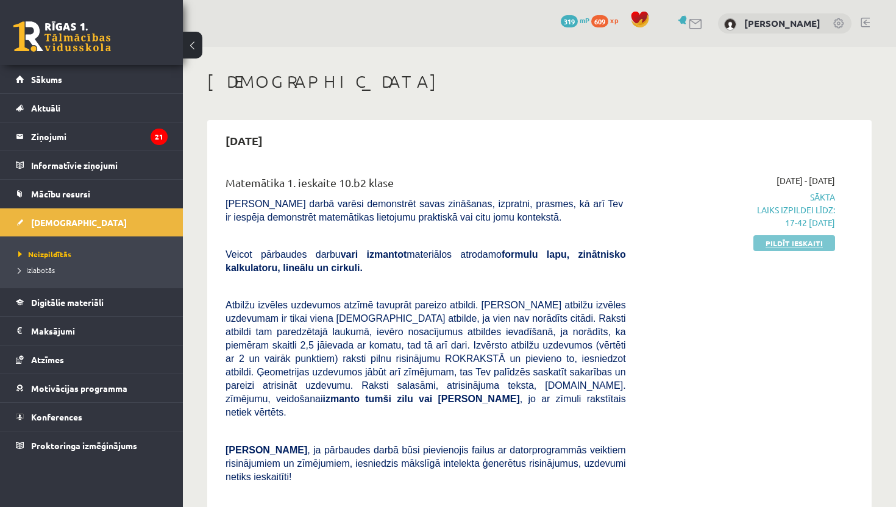
click at [801, 241] on link "Pildīt ieskaiti" at bounding box center [794, 243] width 82 height 16
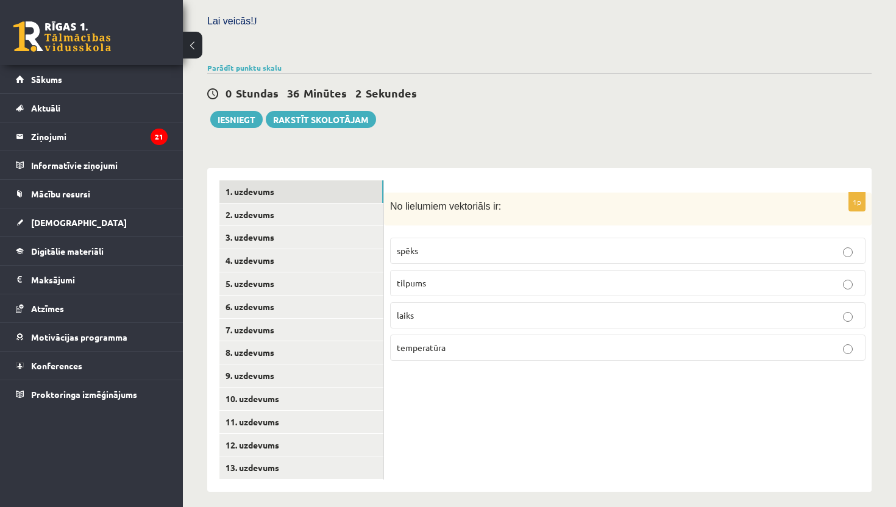
scroll to position [383, 0]
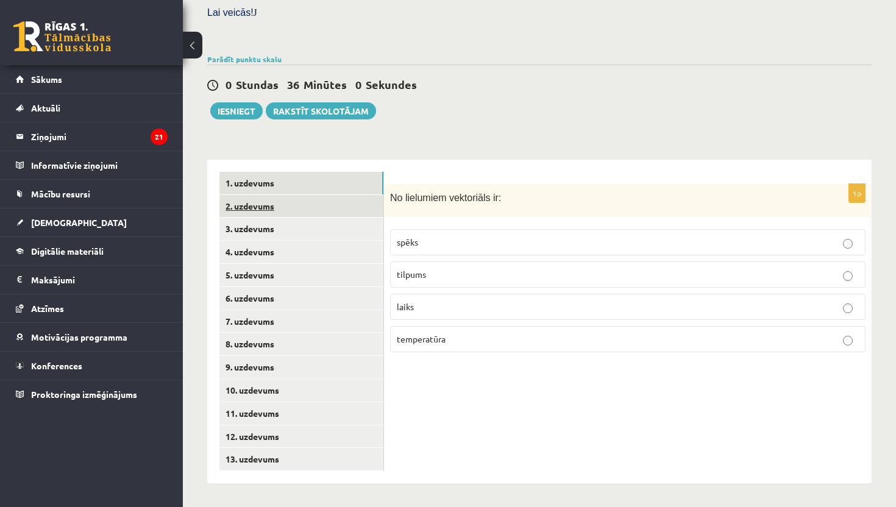
click at [266, 205] on link "2. uzdevums" at bounding box center [301, 206] width 164 height 23
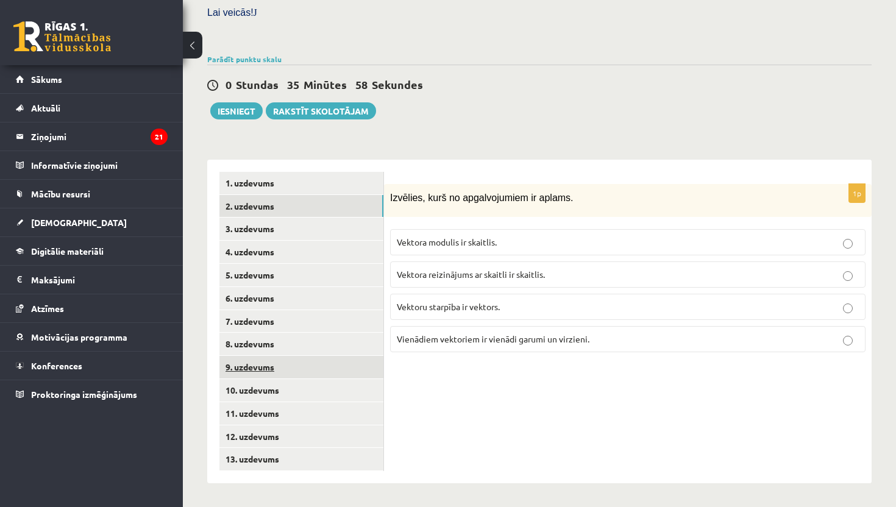
click at [257, 370] on link "9. uzdevums" at bounding box center [301, 367] width 164 height 23
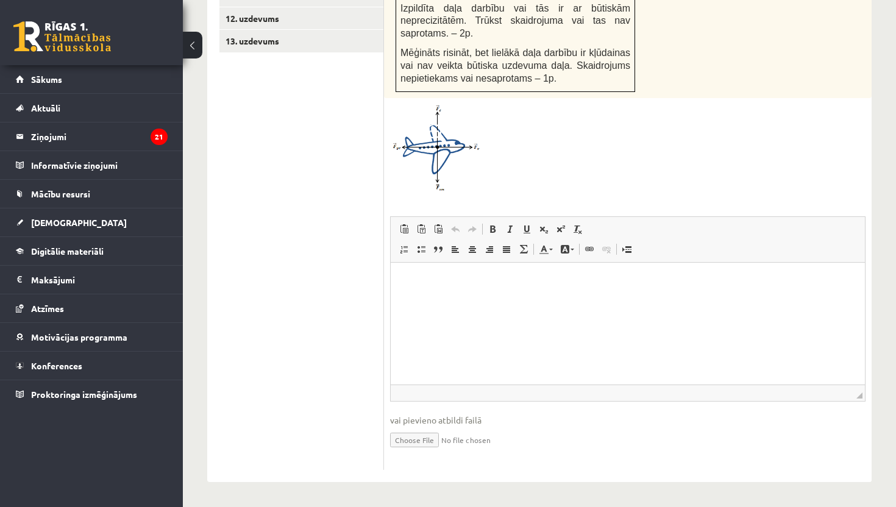
scroll to position [811, 0]
click at [412, 439] on input "file" at bounding box center [627, 439] width 475 height 25
type input "**********"
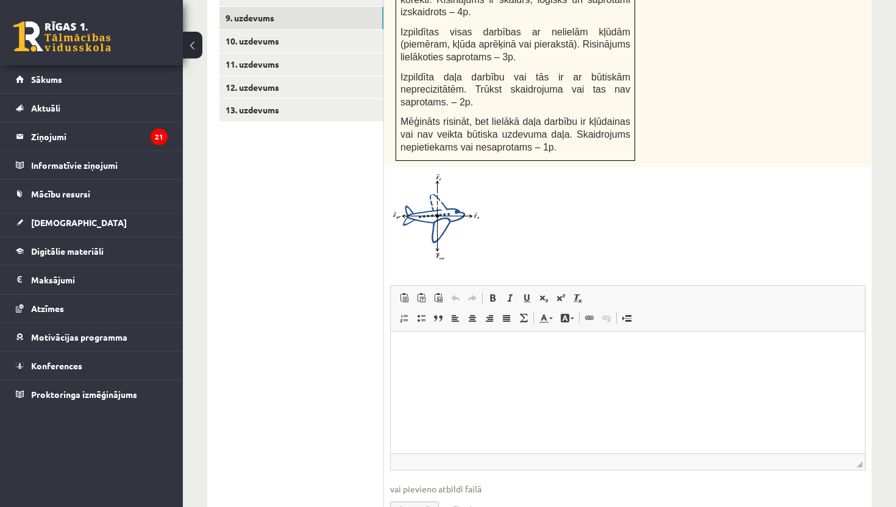
scroll to position [689, 0]
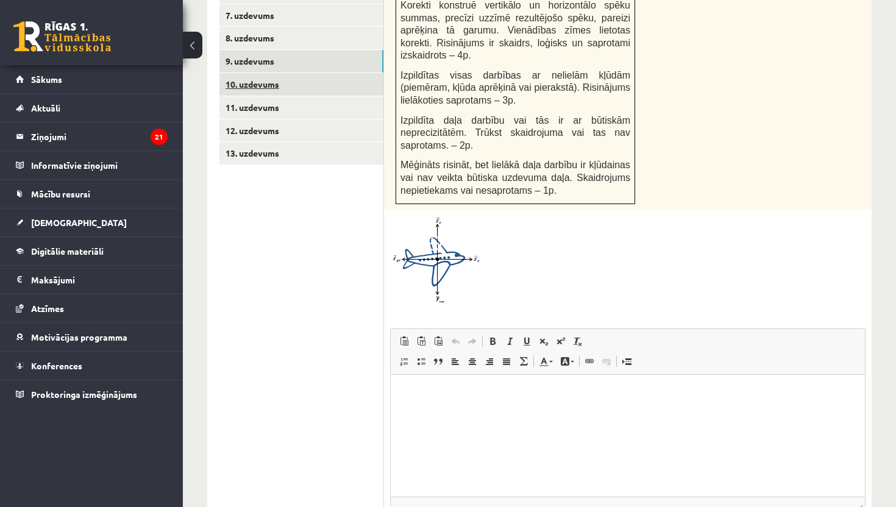
click at [266, 81] on link "10. uzdevums" at bounding box center [301, 84] width 164 height 23
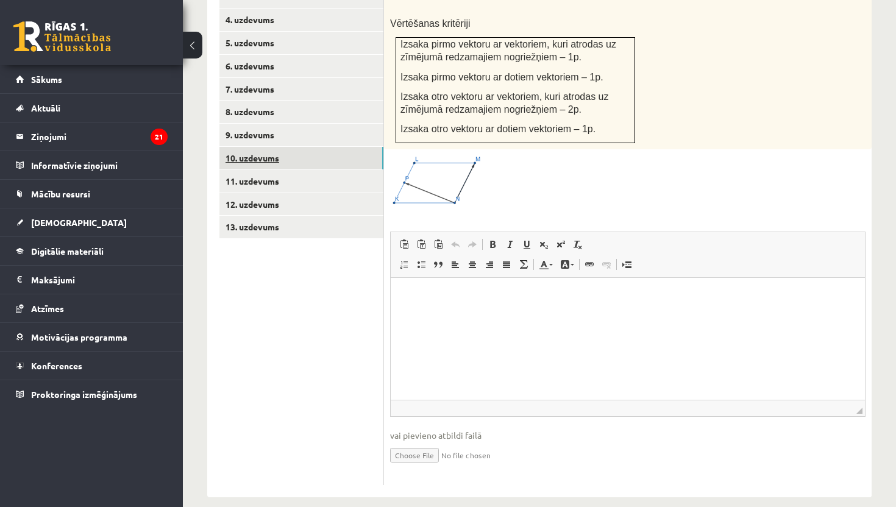
scroll to position [628, 0]
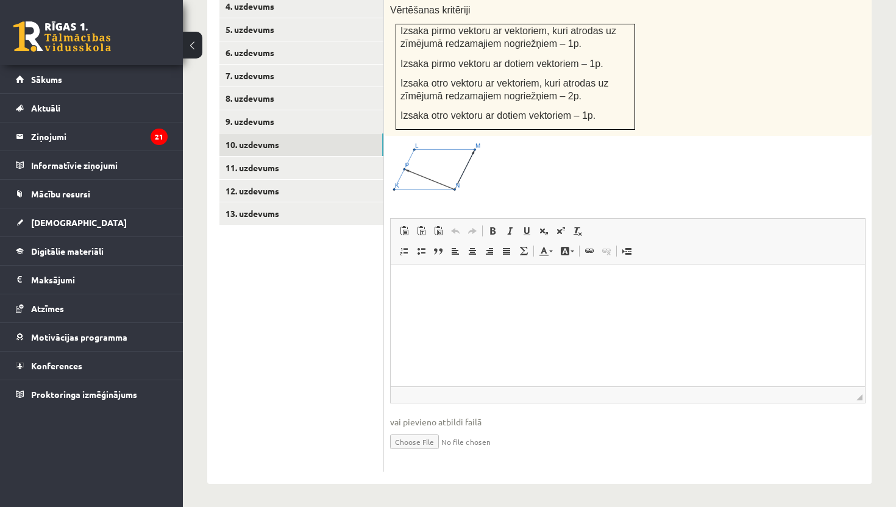
click at [414, 441] on input "file" at bounding box center [627, 440] width 475 height 25
type input "**********"
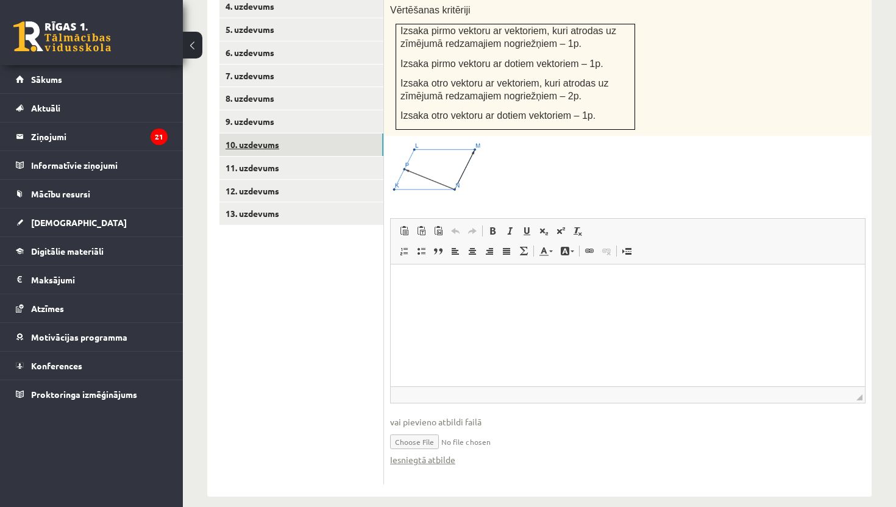
click at [250, 152] on link "10. uzdevums" at bounding box center [301, 144] width 164 height 23
click at [250, 168] on ul "1. uzdevums 2. uzdevums 3. uzdevums 4. uzdevums 5. uzdevums 6. uzdevums 7. uzde…" at bounding box center [301, 205] width 165 height 558
click at [410, 441] on input "file" at bounding box center [627, 440] width 475 height 25
type input "**********"
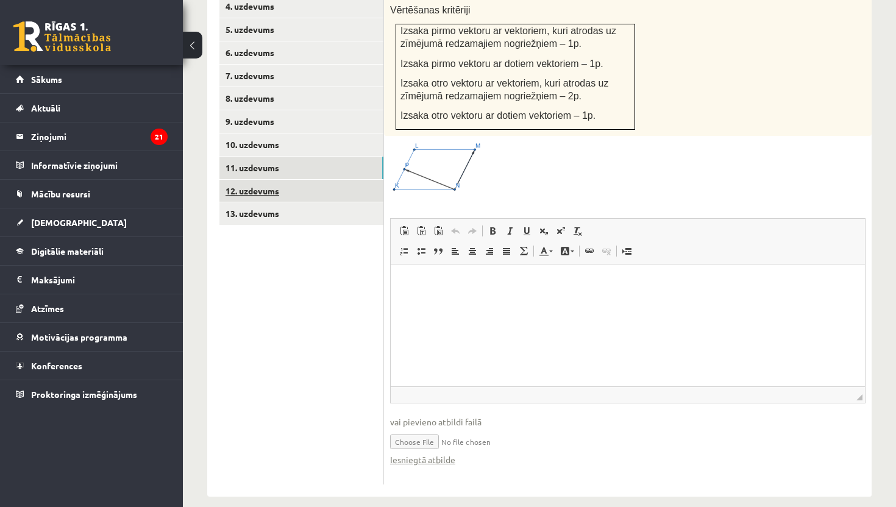
click at [258, 193] on link "12. uzdevums" at bounding box center [301, 191] width 164 height 23
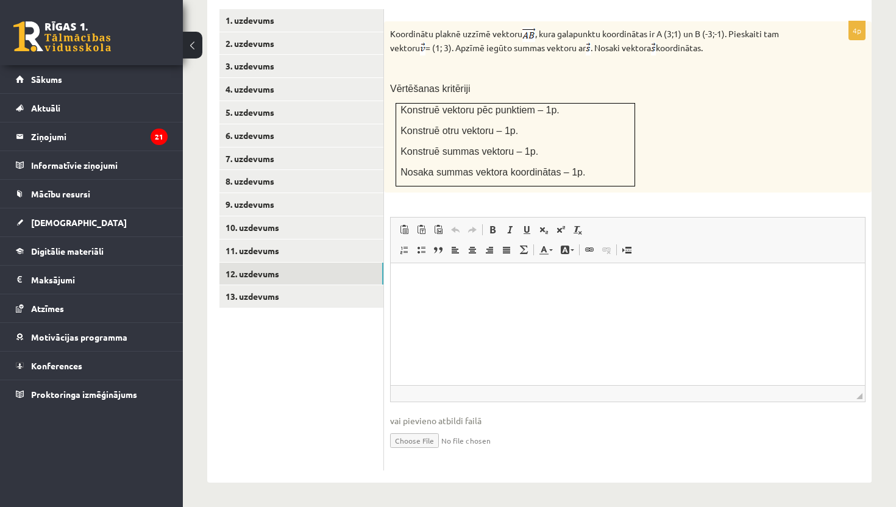
click at [414, 436] on input "file" at bounding box center [627, 439] width 475 height 25
type input "**********"
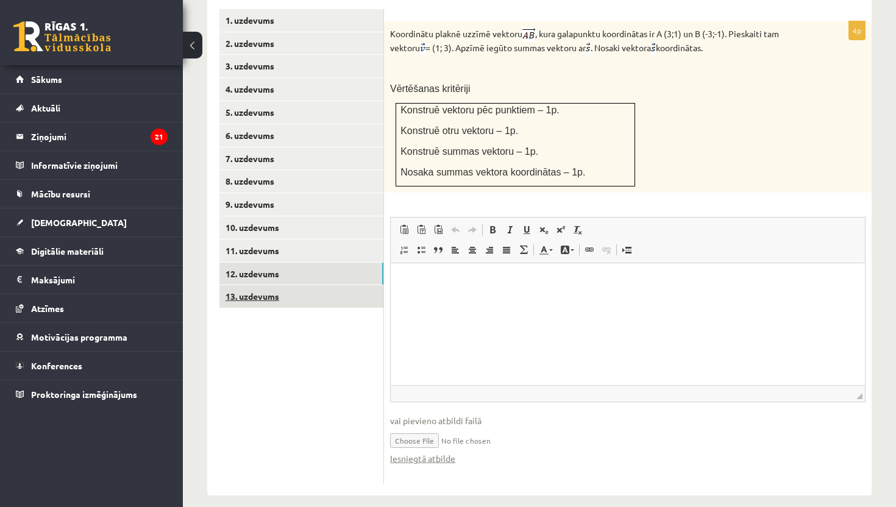
click at [252, 295] on link "13. uzdevums" at bounding box center [301, 296] width 164 height 23
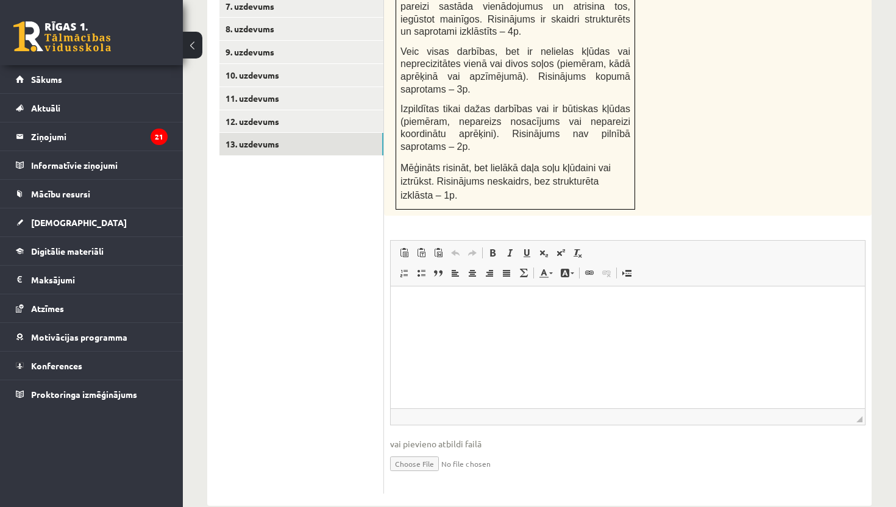
scroll to position [720, 0]
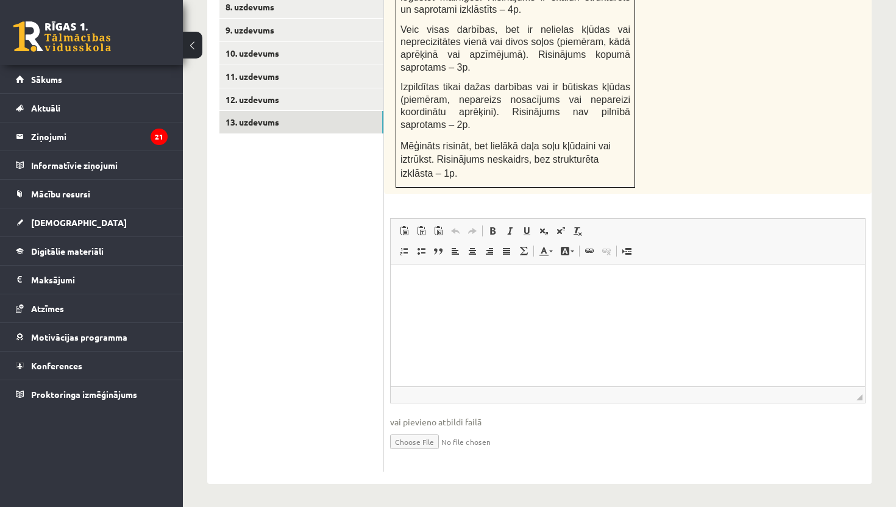
click at [417, 441] on input "file" at bounding box center [627, 440] width 475 height 25
type input "**********"
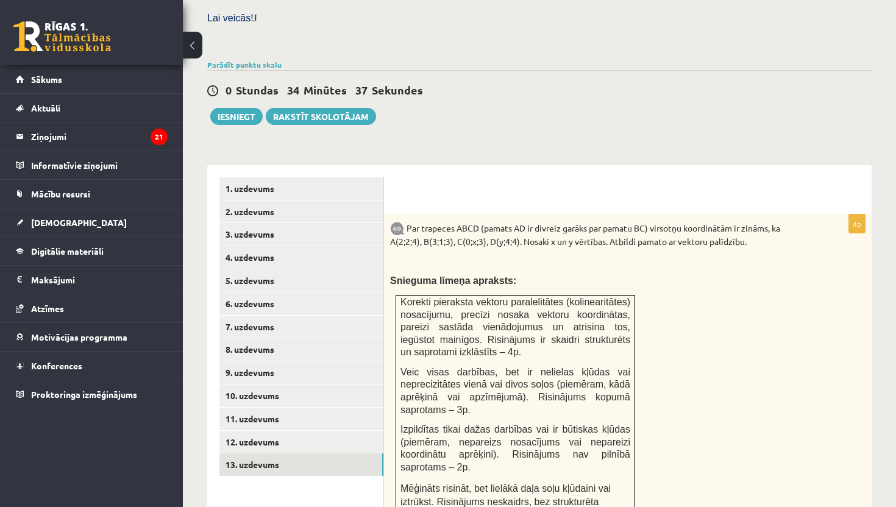
scroll to position [354, 0]
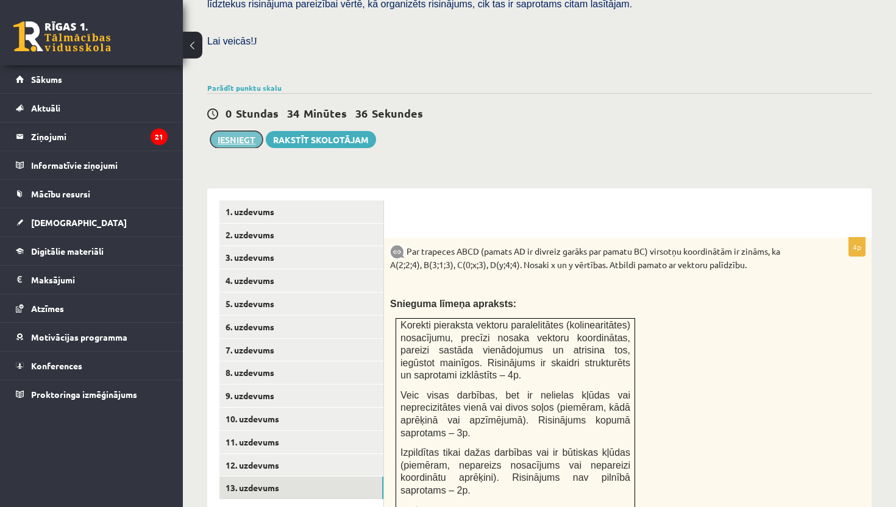
click at [238, 133] on button "Iesniegt" at bounding box center [236, 139] width 52 height 17
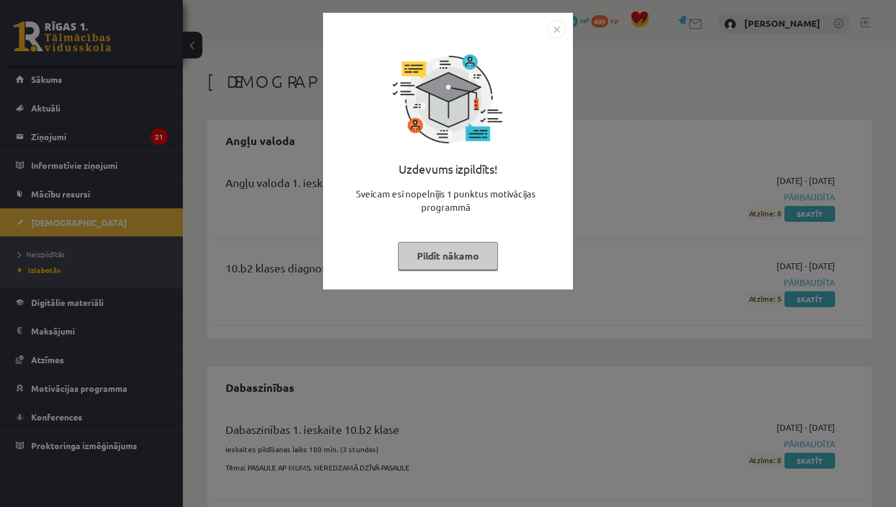
click at [554, 30] on img "Close" at bounding box center [556, 29] width 18 height 18
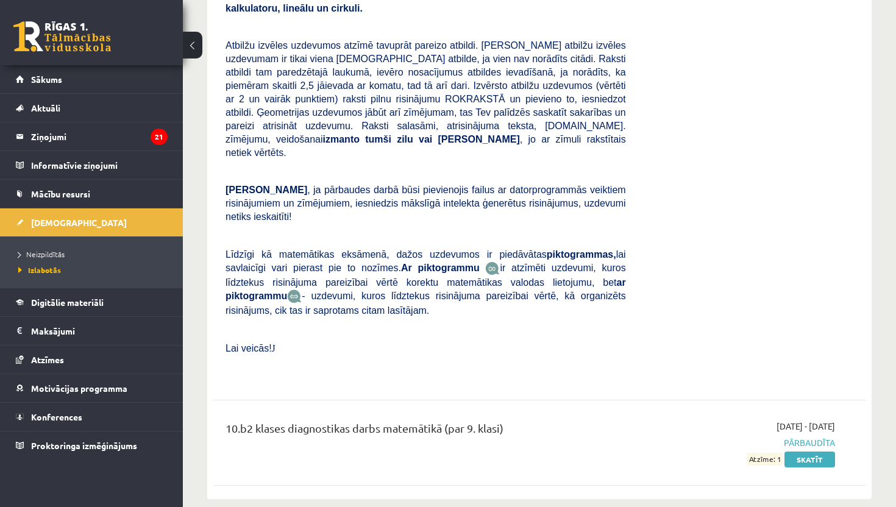
scroll to position [1724, 0]
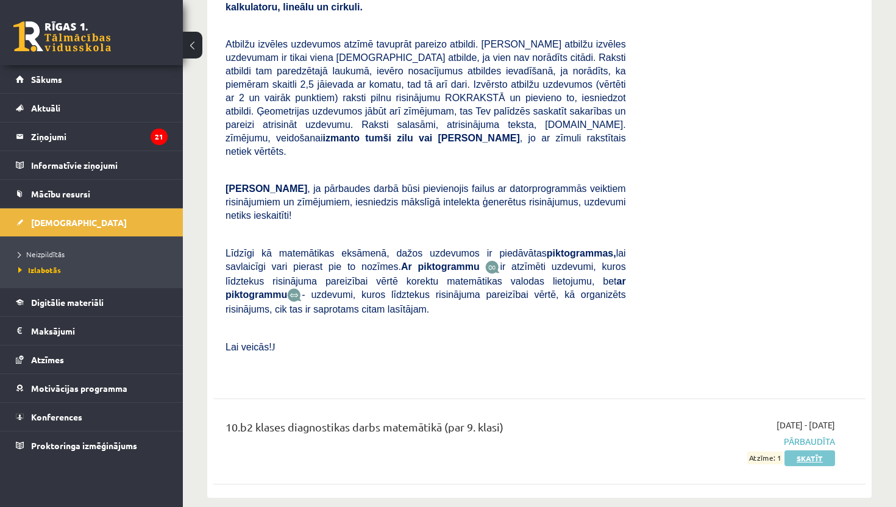
click at [803, 450] on link "Skatīt" at bounding box center [809, 458] width 51 height 16
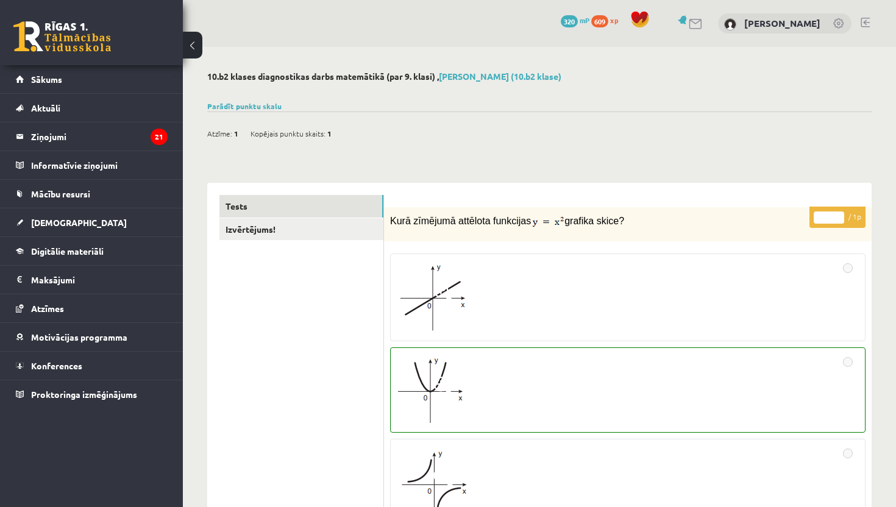
click at [725, 363] on div at bounding box center [628, 390] width 462 height 72
click at [59, 81] on span "Sākums" at bounding box center [46, 79] width 31 height 11
